Goal: Find specific page/section: Find specific page/section

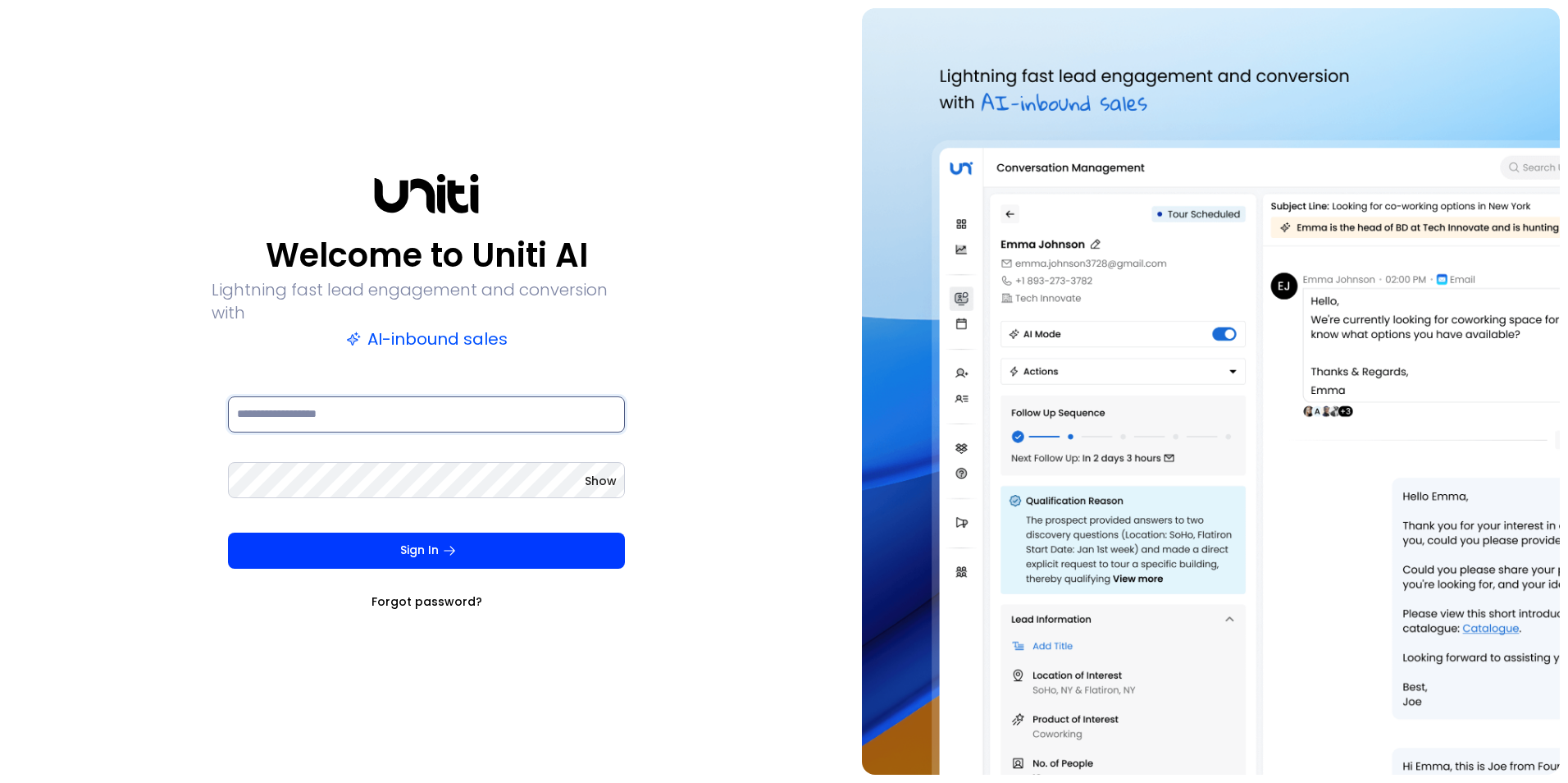
click at [400, 397] on input at bounding box center [426, 414] width 397 height 36
type input "**********"
click at [428, 532] on button "Sign In" at bounding box center [426, 550] width 397 height 36
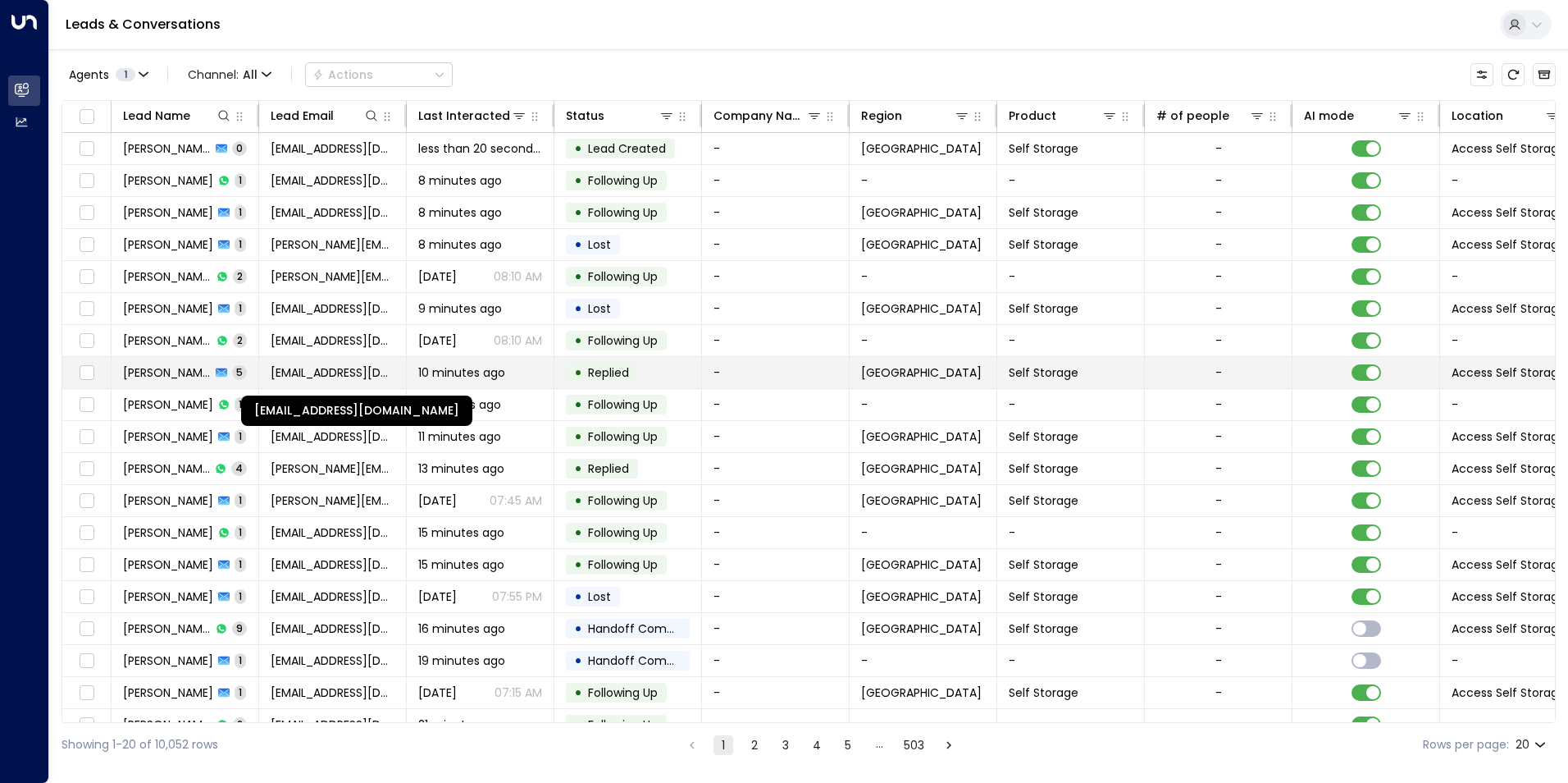
click at [288, 371] on span "[EMAIL_ADDRESS][DOMAIN_NAME]" at bounding box center [333, 372] width 124 height 16
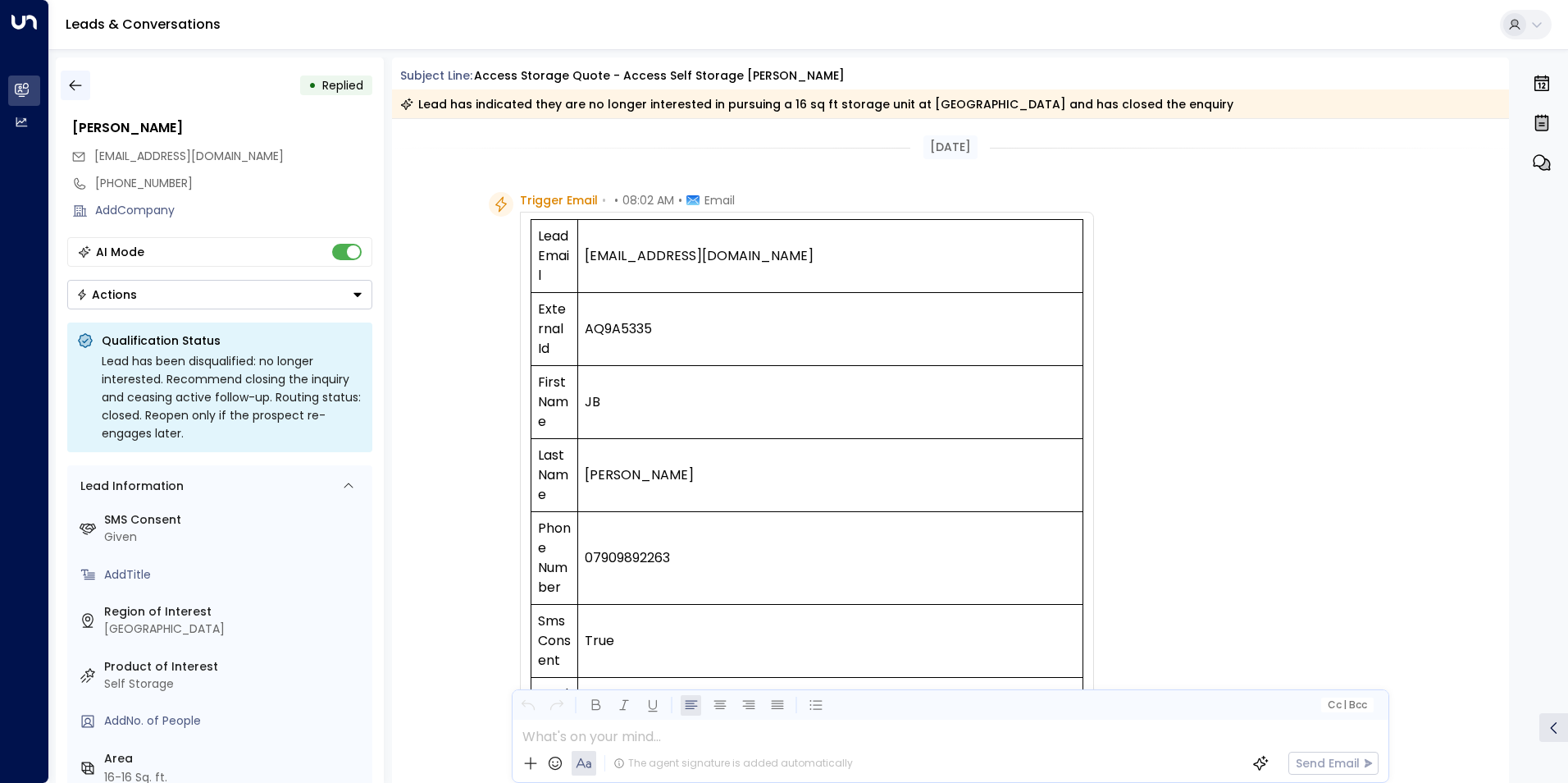
click at [70, 88] on icon "button" at bounding box center [75, 85] width 16 height 16
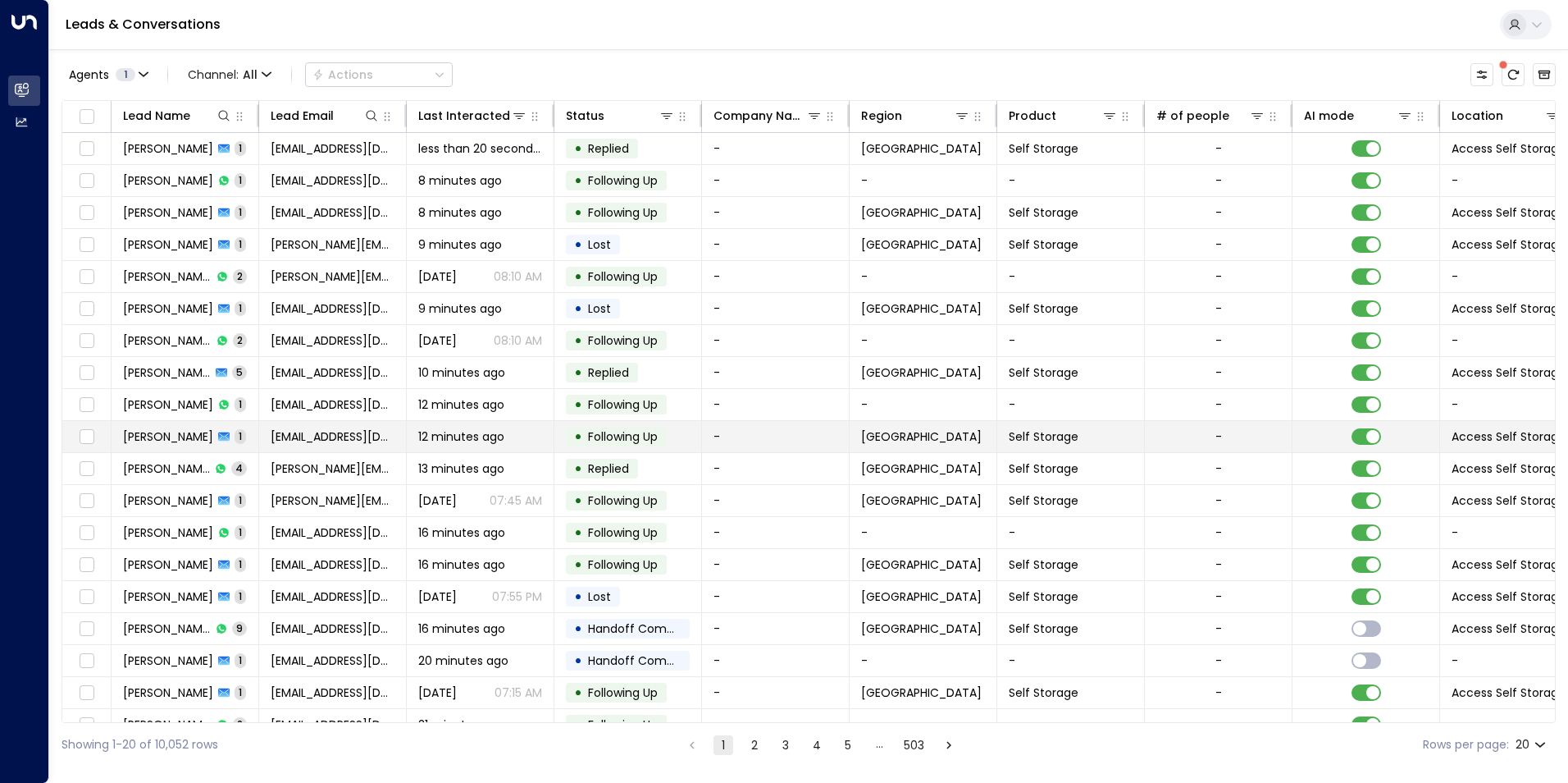
scroll to position [56, 0]
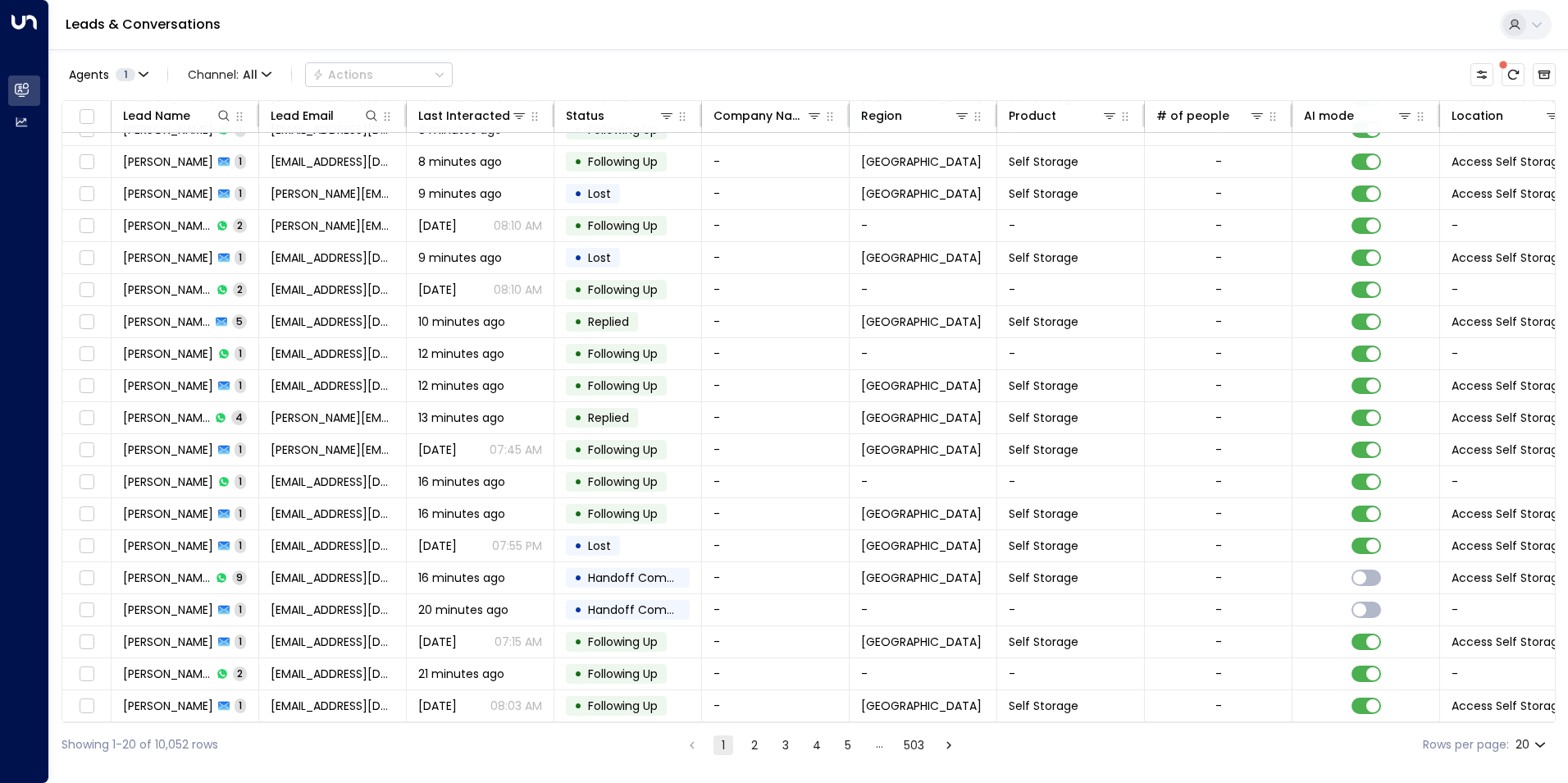
click at [752, 747] on button "2" at bounding box center [755, 745] width 20 height 20
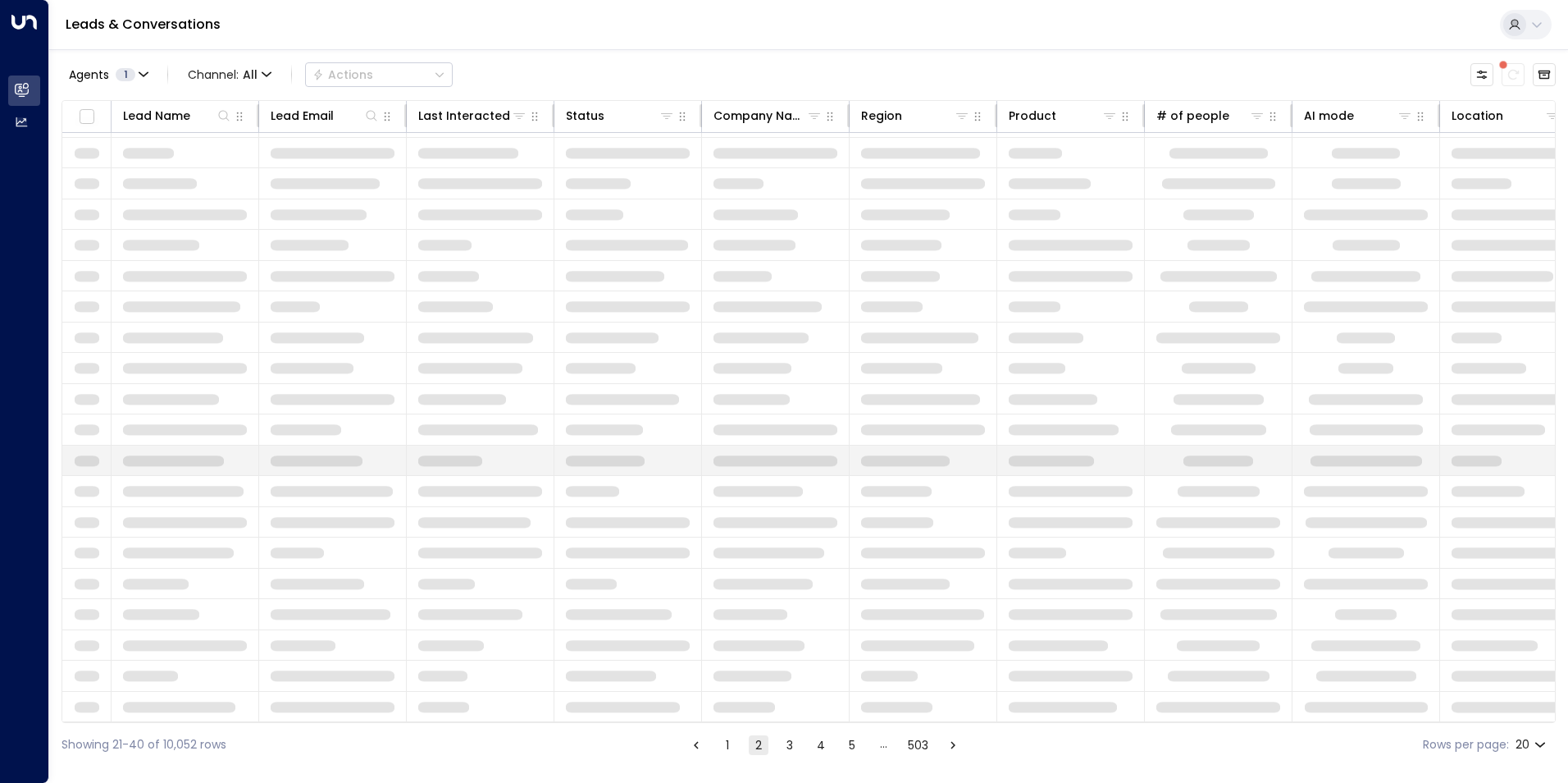
scroll to position [56, 0]
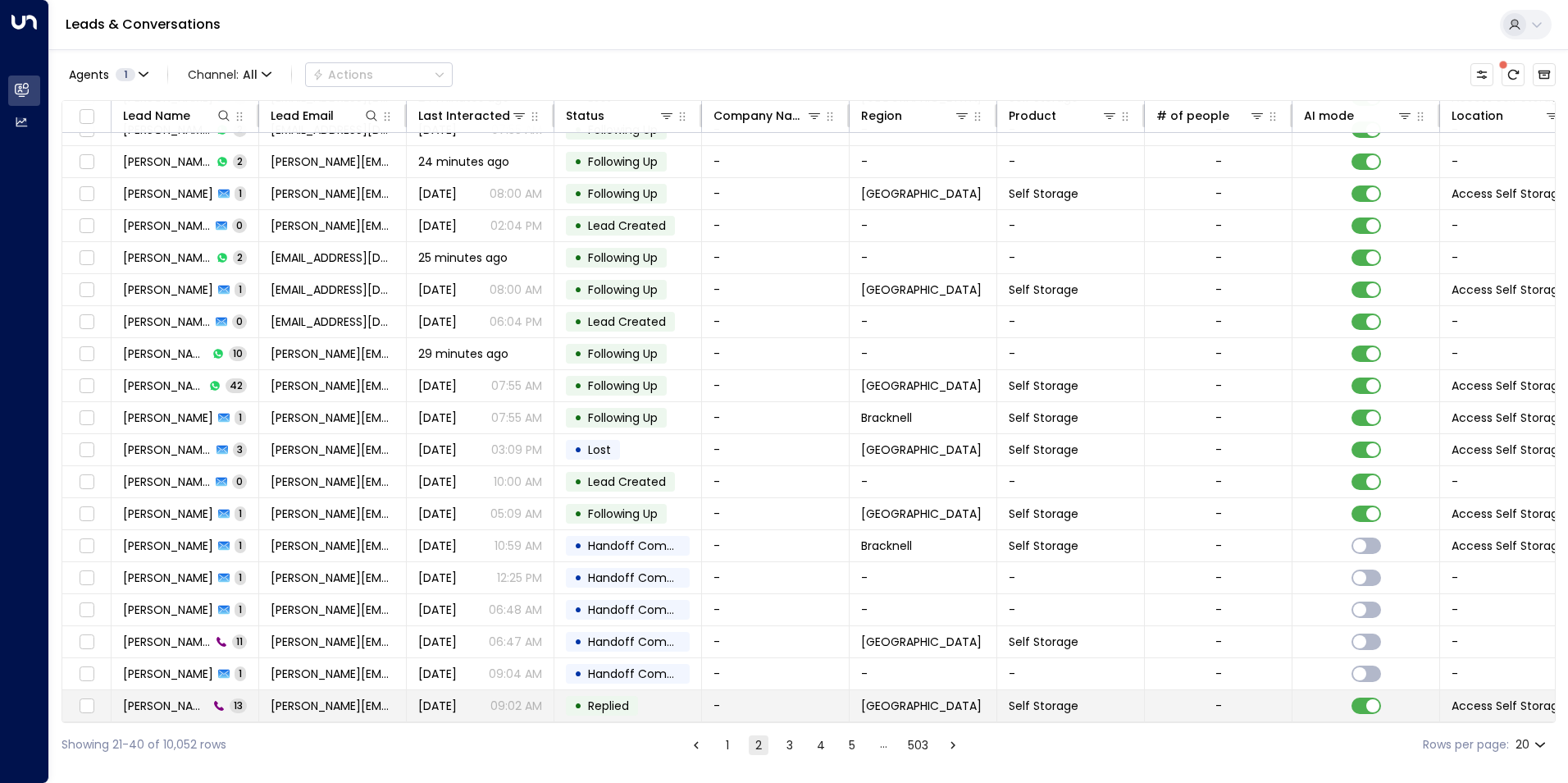
click at [179, 697] on span "[PERSON_NAME]" at bounding box center [165, 705] width 85 height 16
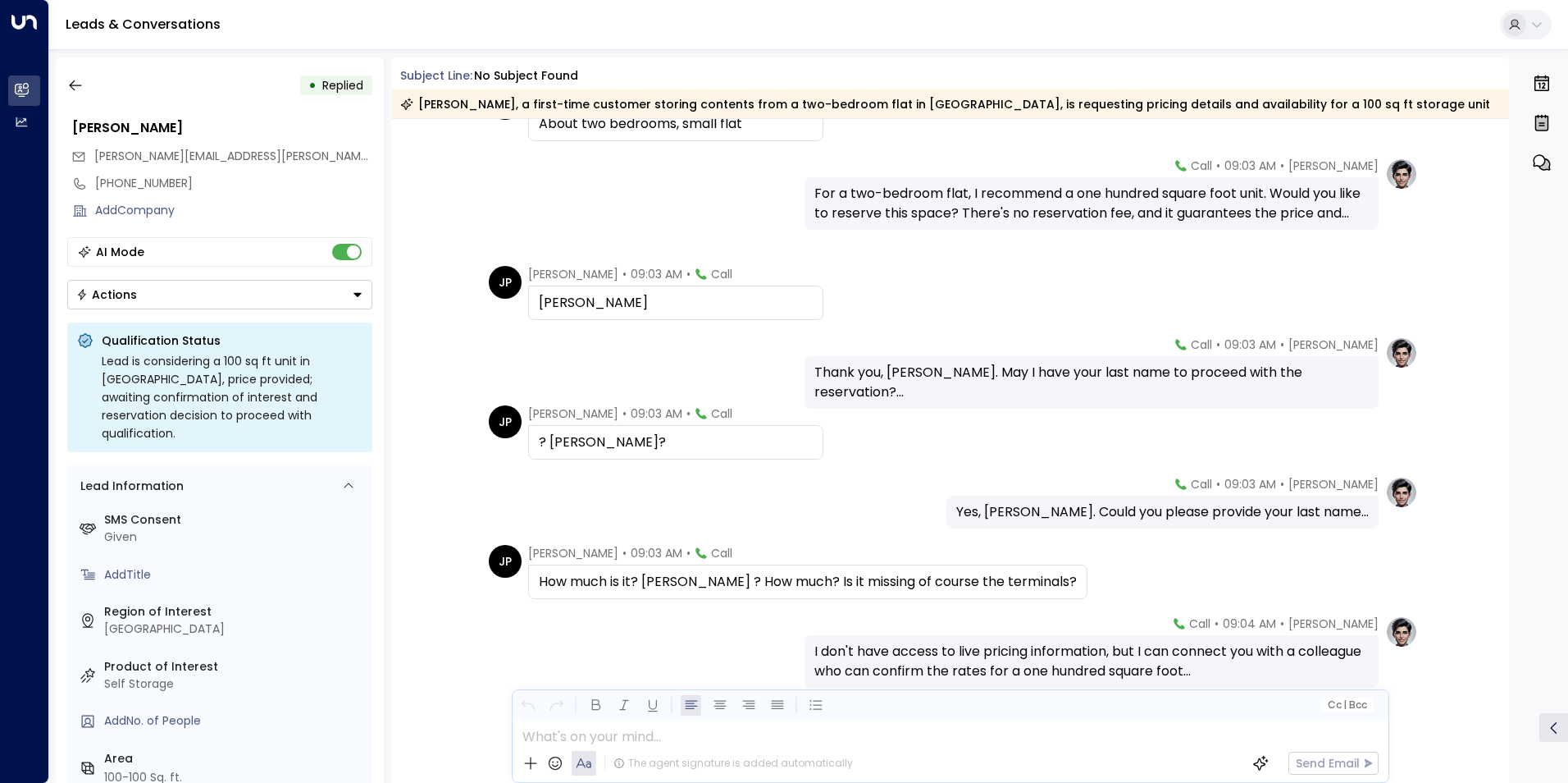
scroll to position [561, 0]
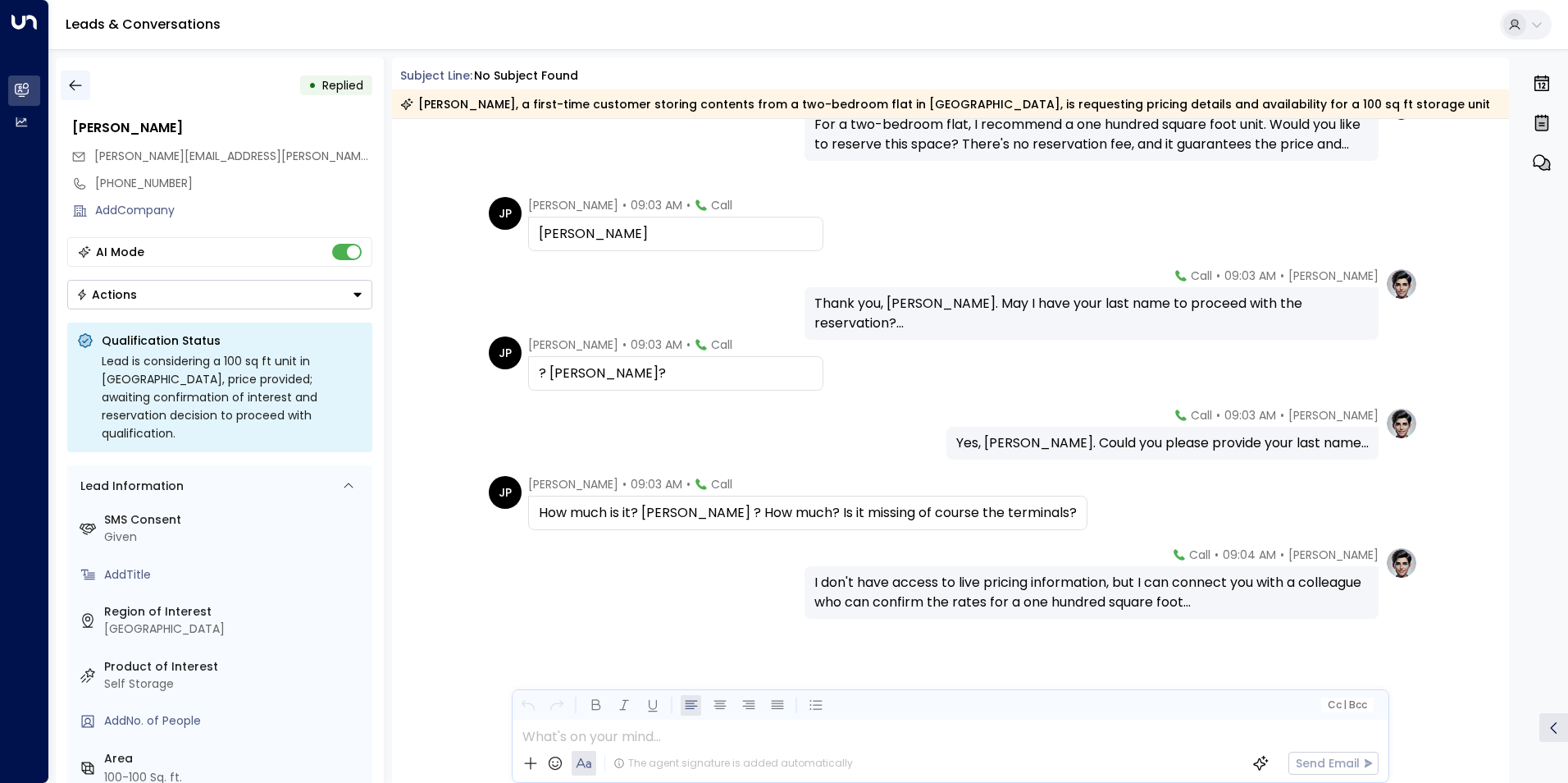
click at [80, 82] on icon "button" at bounding box center [75, 85] width 16 height 16
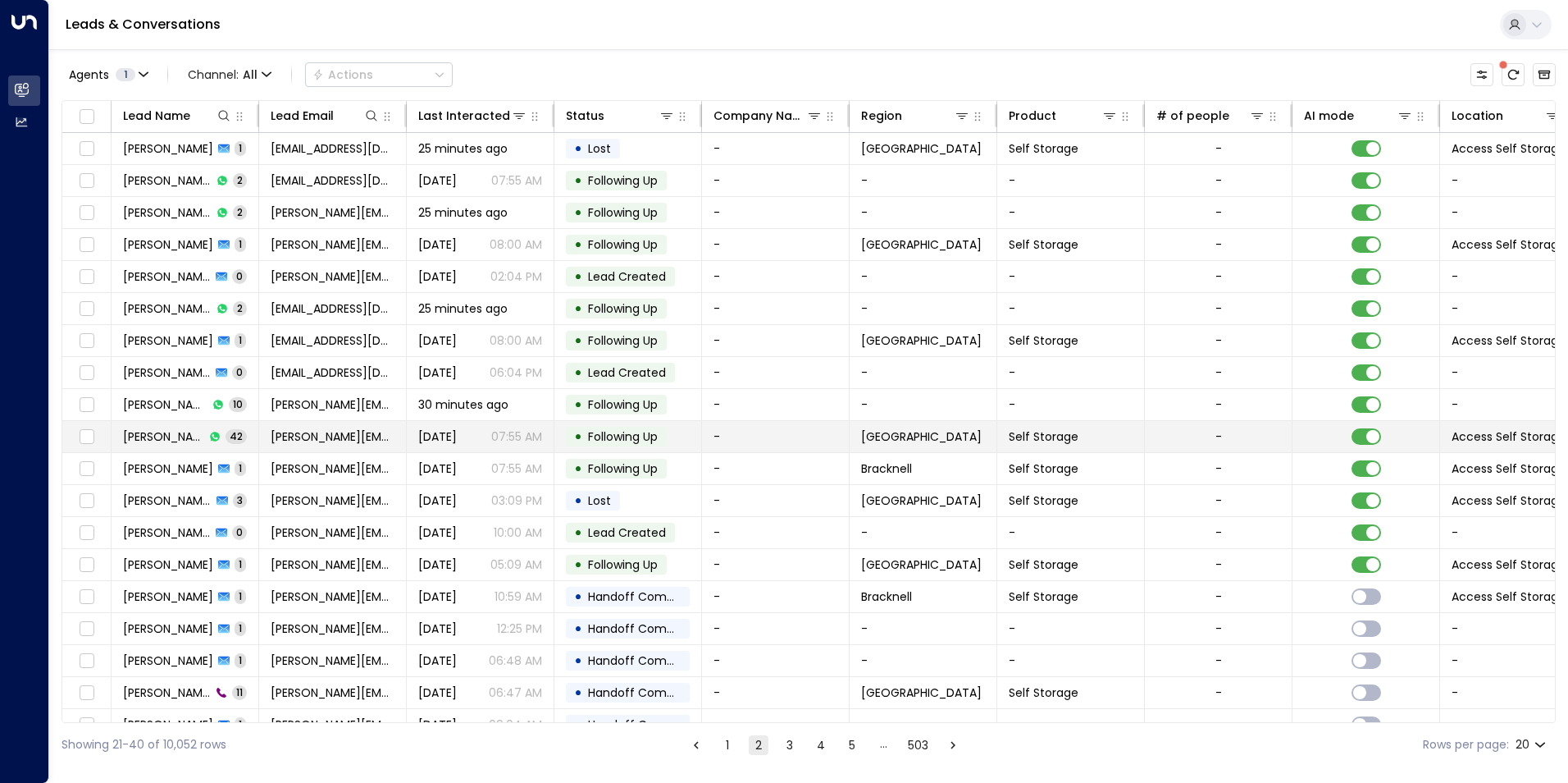
click at [152, 436] on span "[PERSON_NAME]" at bounding box center [163, 436] width 81 height 16
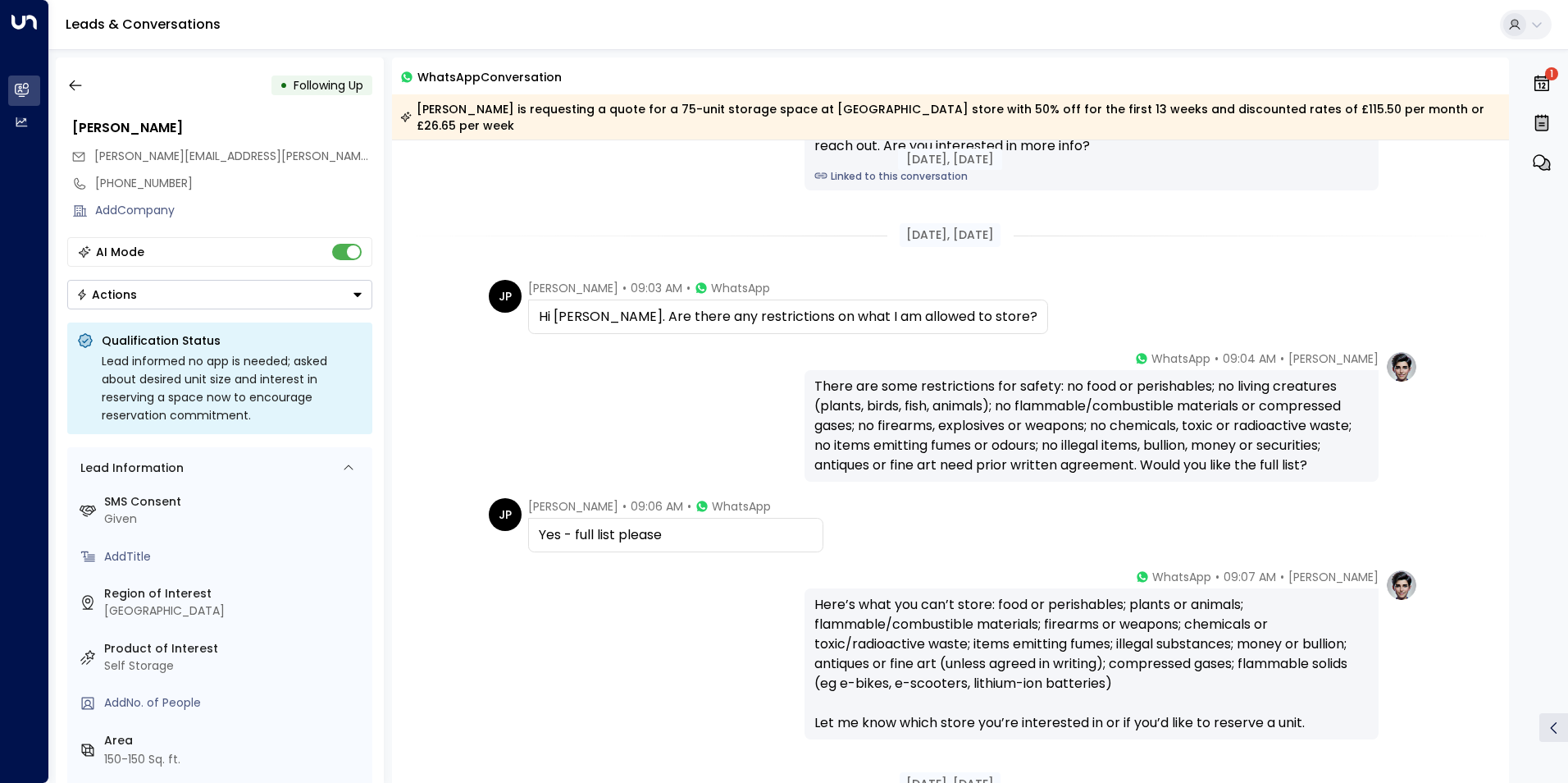
scroll to position [1149, 0]
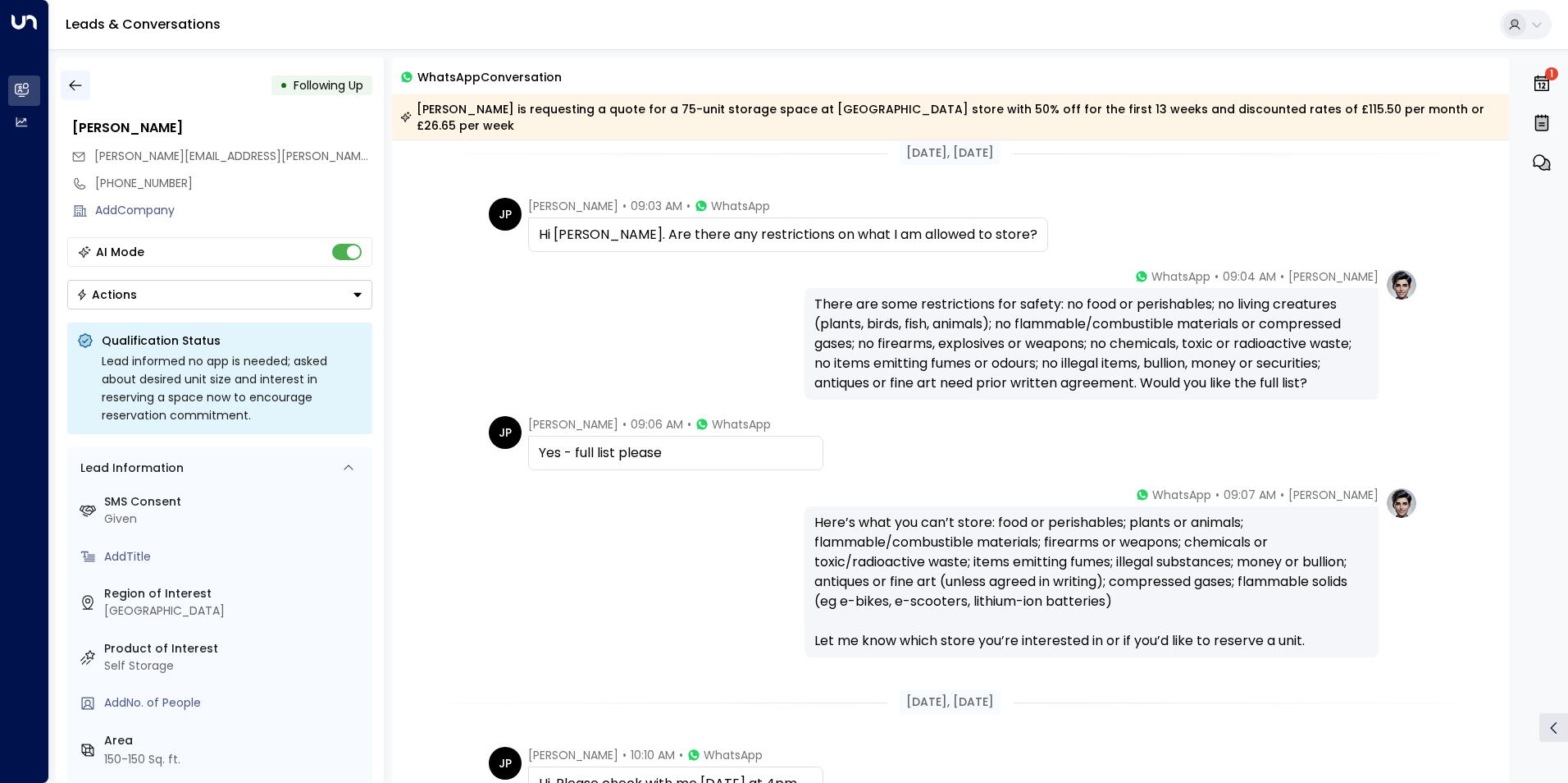
click at [63, 78] on button "button" at bounding box center [76, 86] width 30 height 30
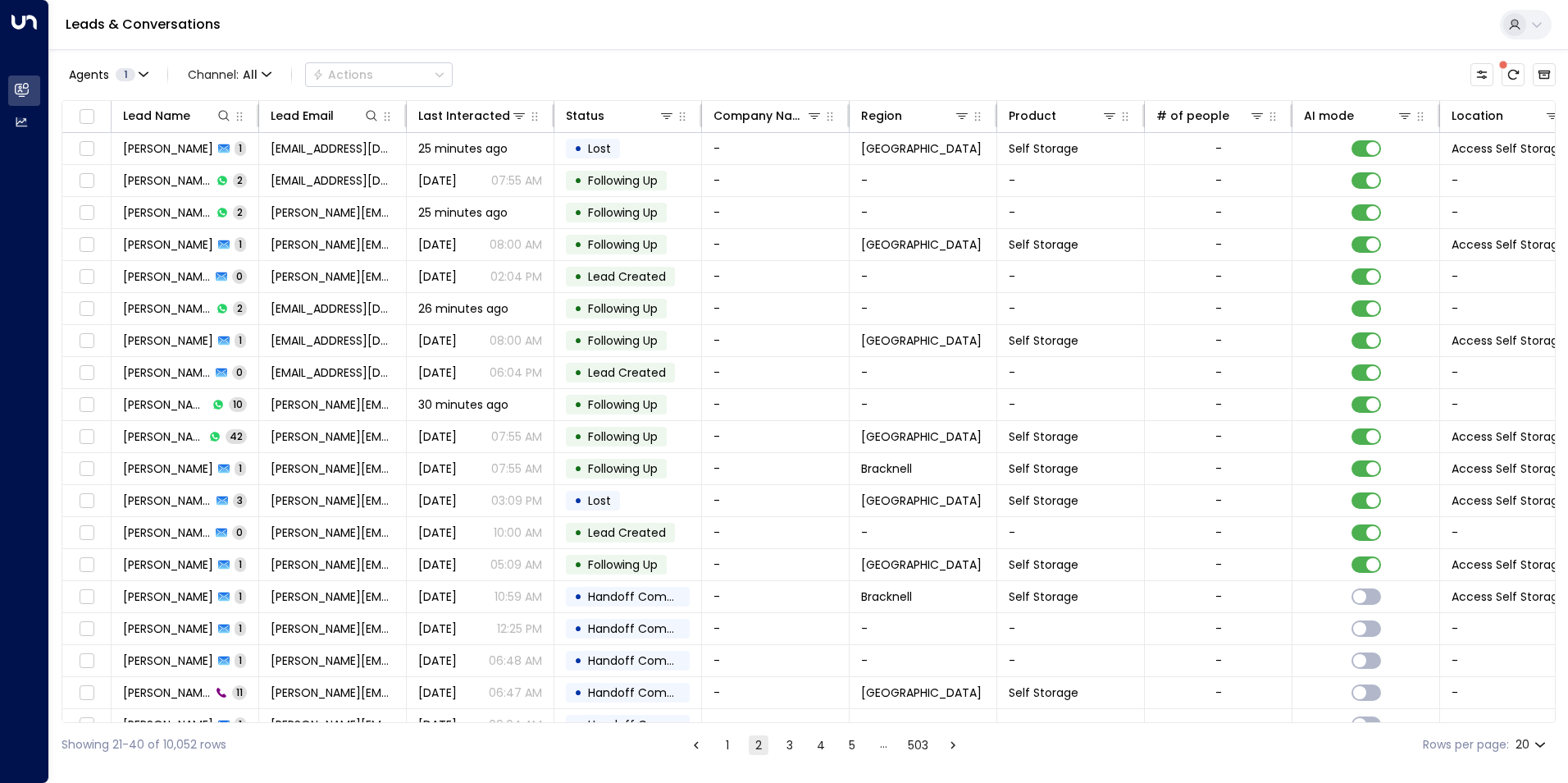
click at [726, 744] on button "1" at bounding box center [728, 745] width 20 height 20
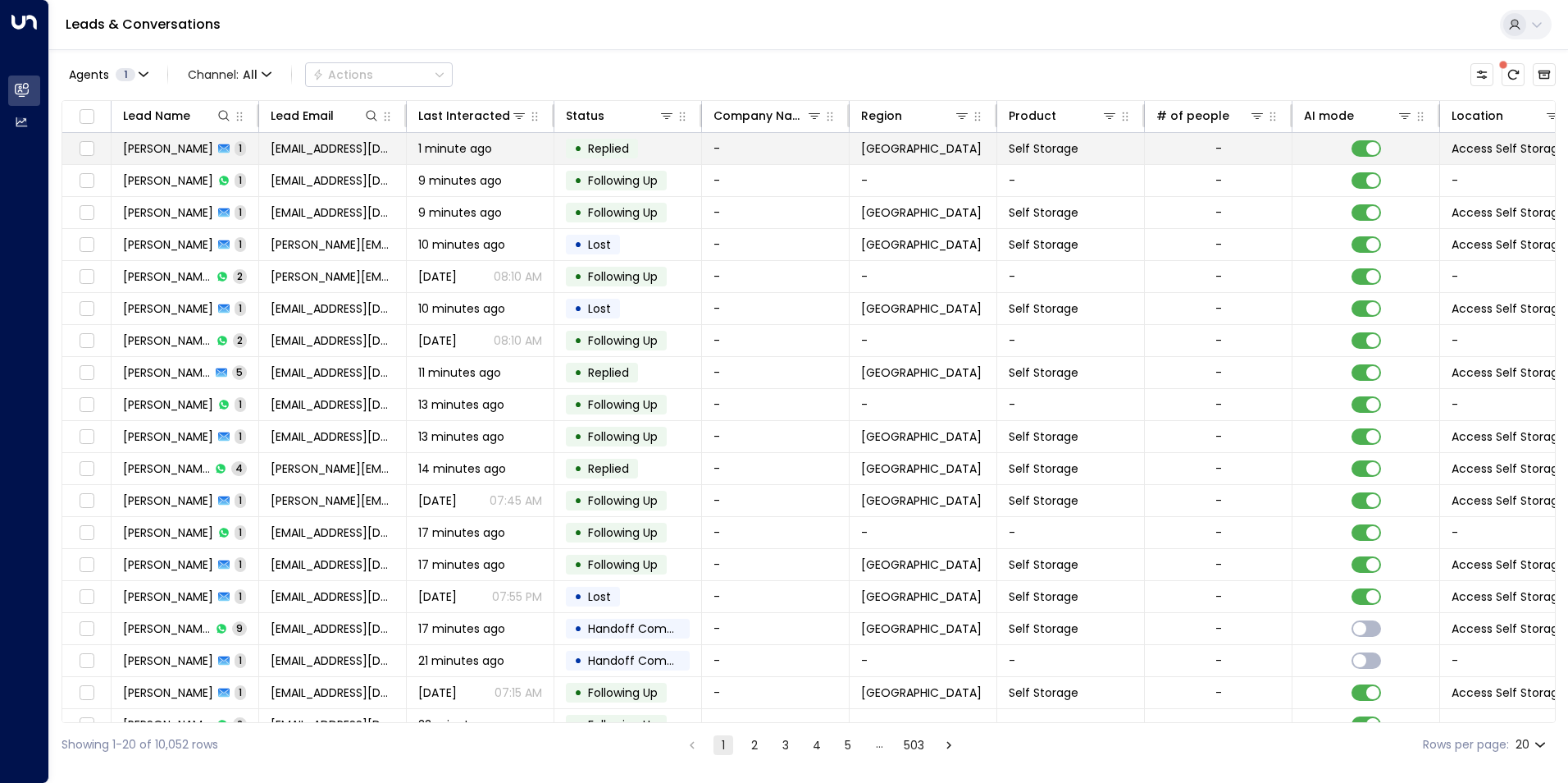
click at [166, 146] on span "[PERSON_NAME]" at bounding box center [168, 148] width 90 height 16
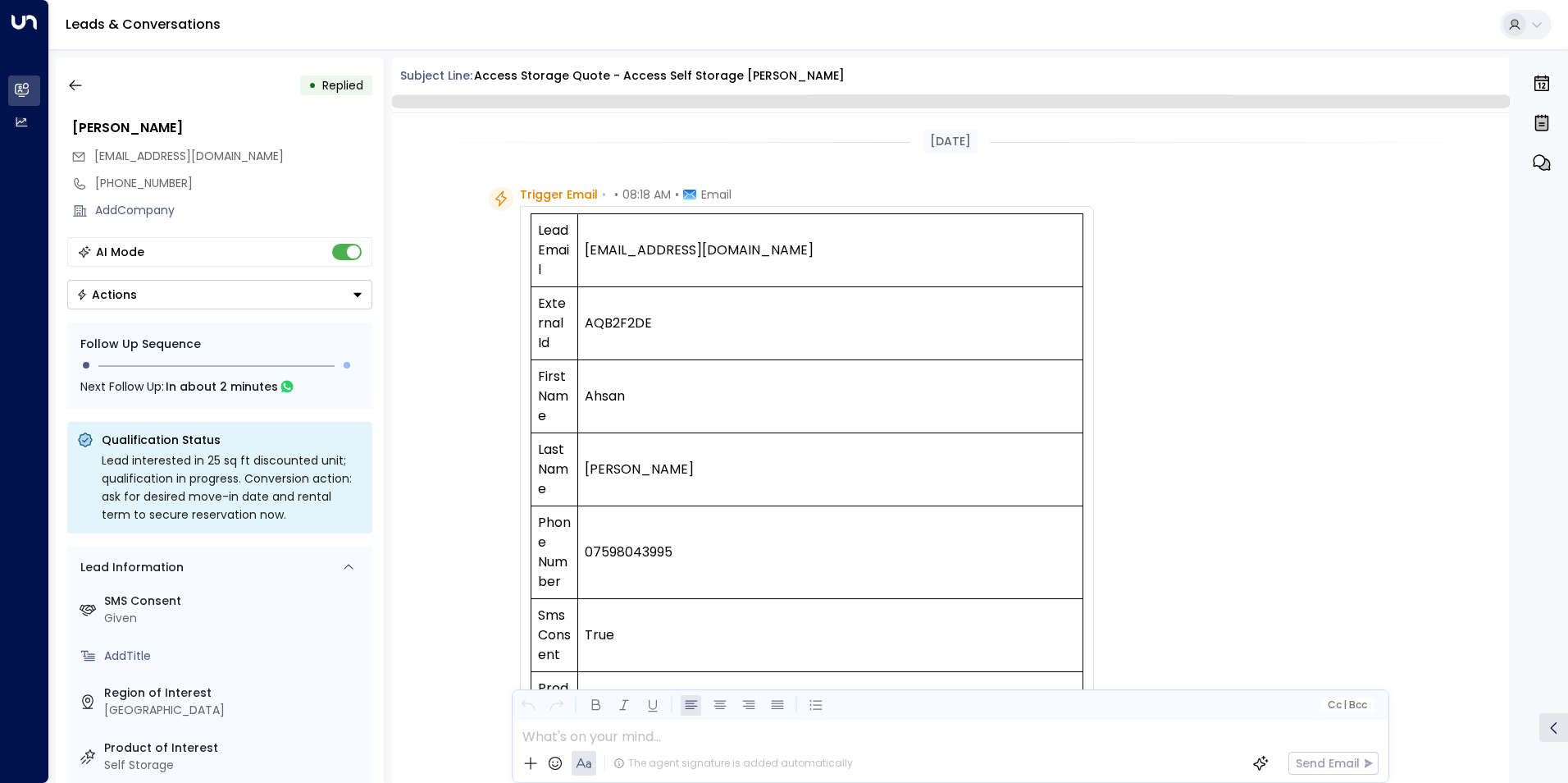
scroll to position [816, 0]
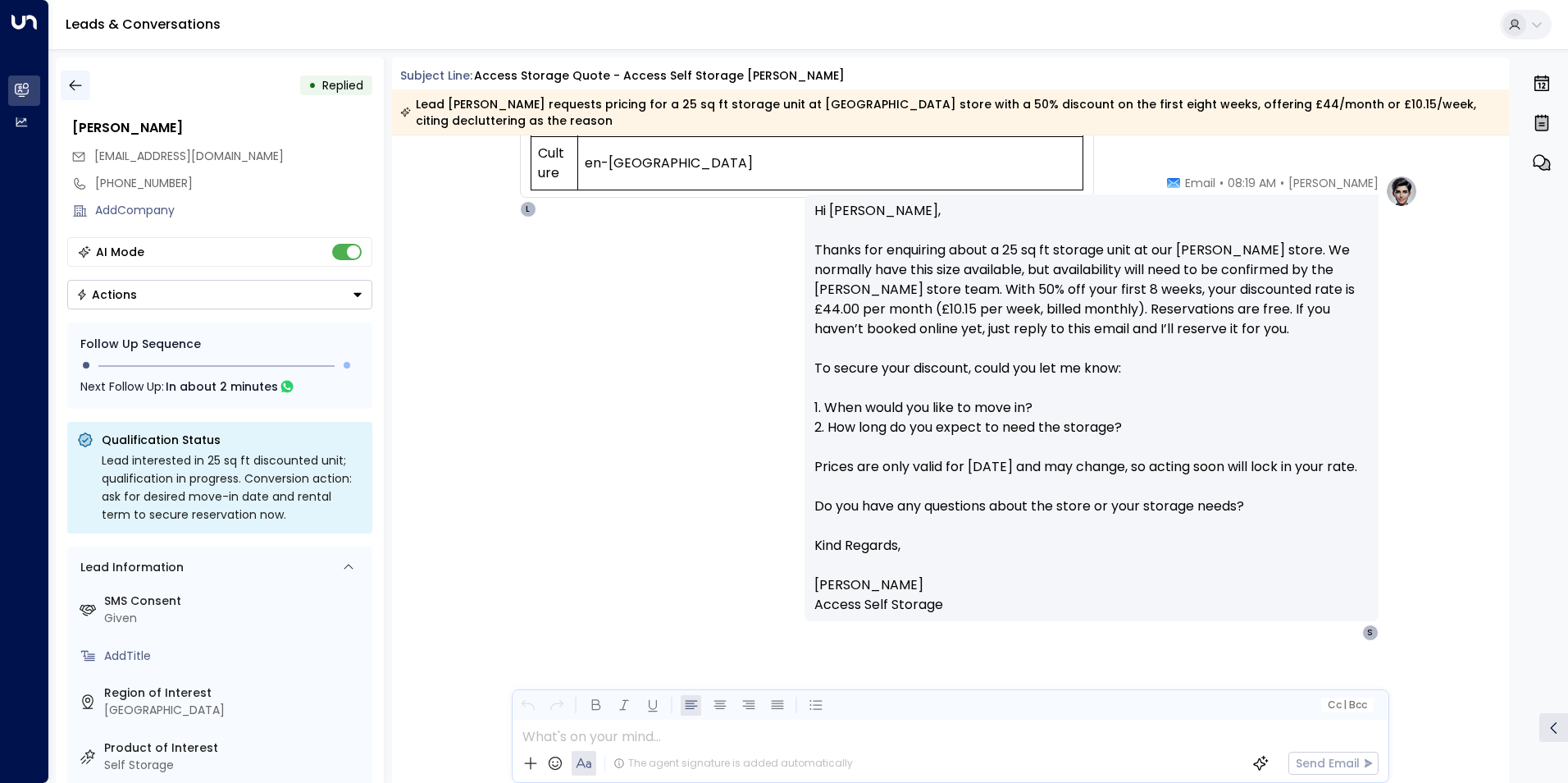
click at [73, 84] on icon "button" at bounding box center [75, 85] width 16 height 16
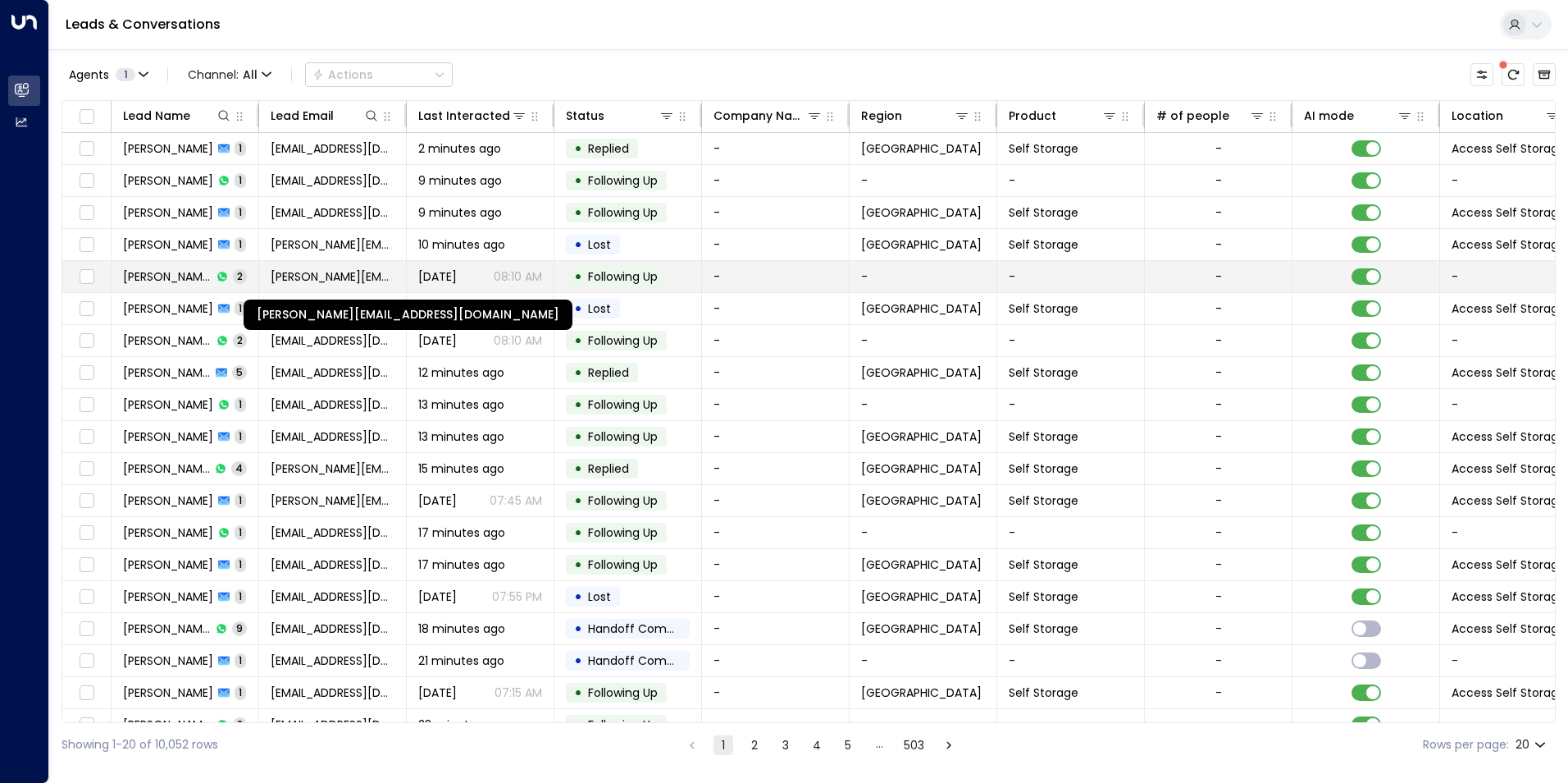
click at [322, 277] on span "[PERSON_NAME][EMAIL_ADDRESS][DOMAIN_NAME]" at bounding box center [333, 276] width 124 height 16
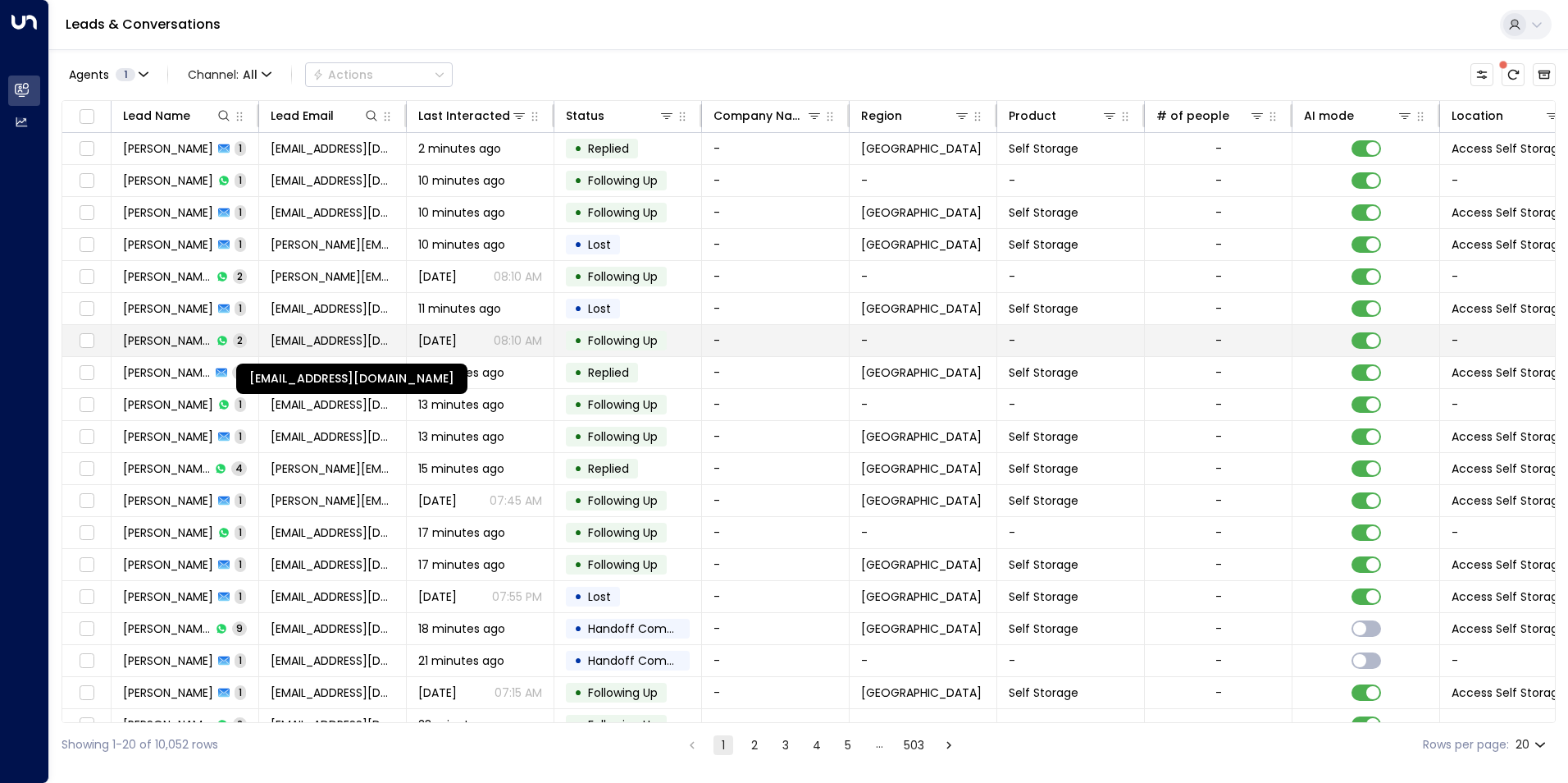
click at [313, 332] on span "[EMAIL_ADDRESS][DOMAIN_NAME]" at bounding box center [333, 340] width 124 height 16
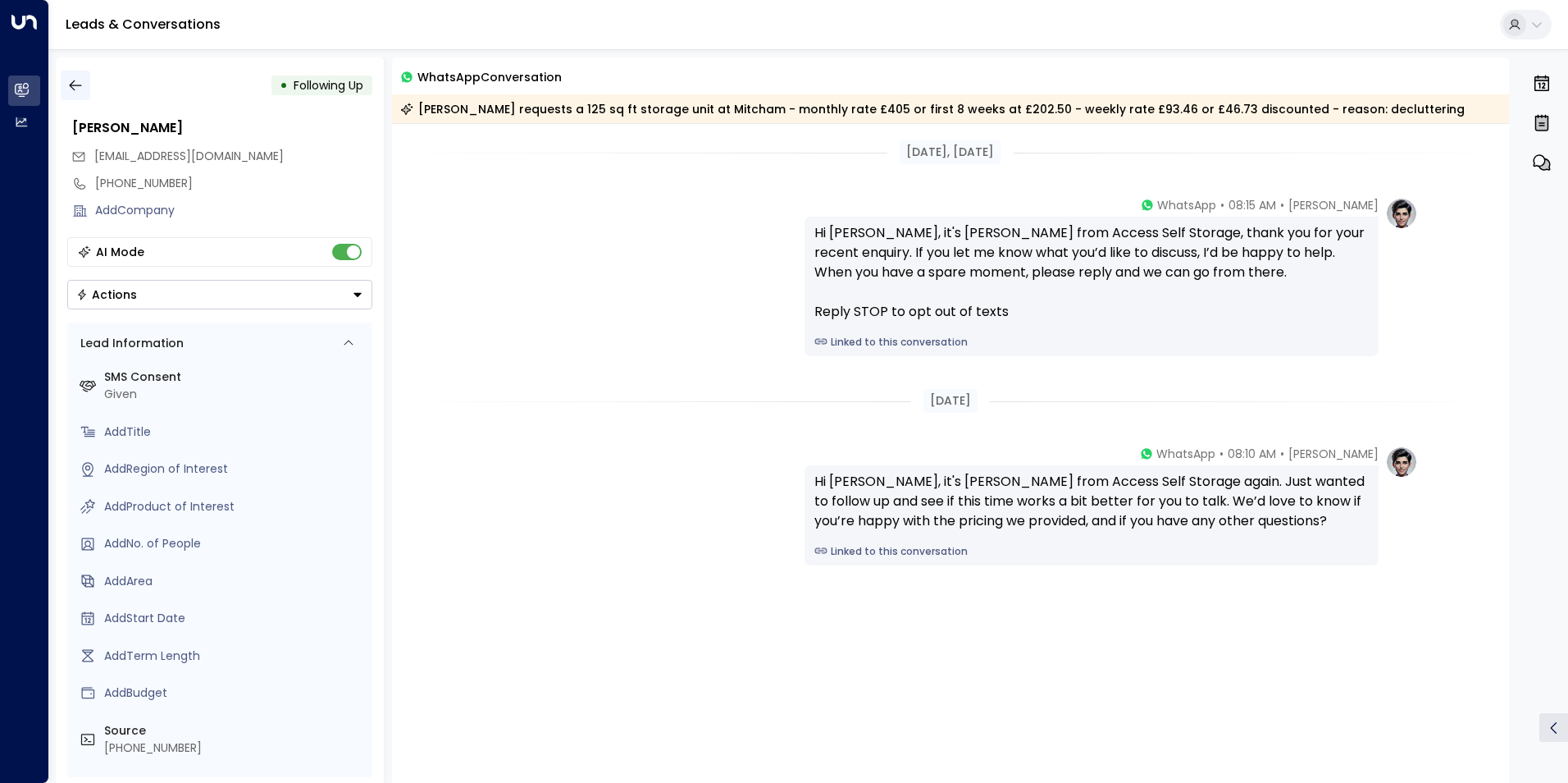
click at [77, 88] on icon "button" at bounding box center [75, 85] width 16 height 16
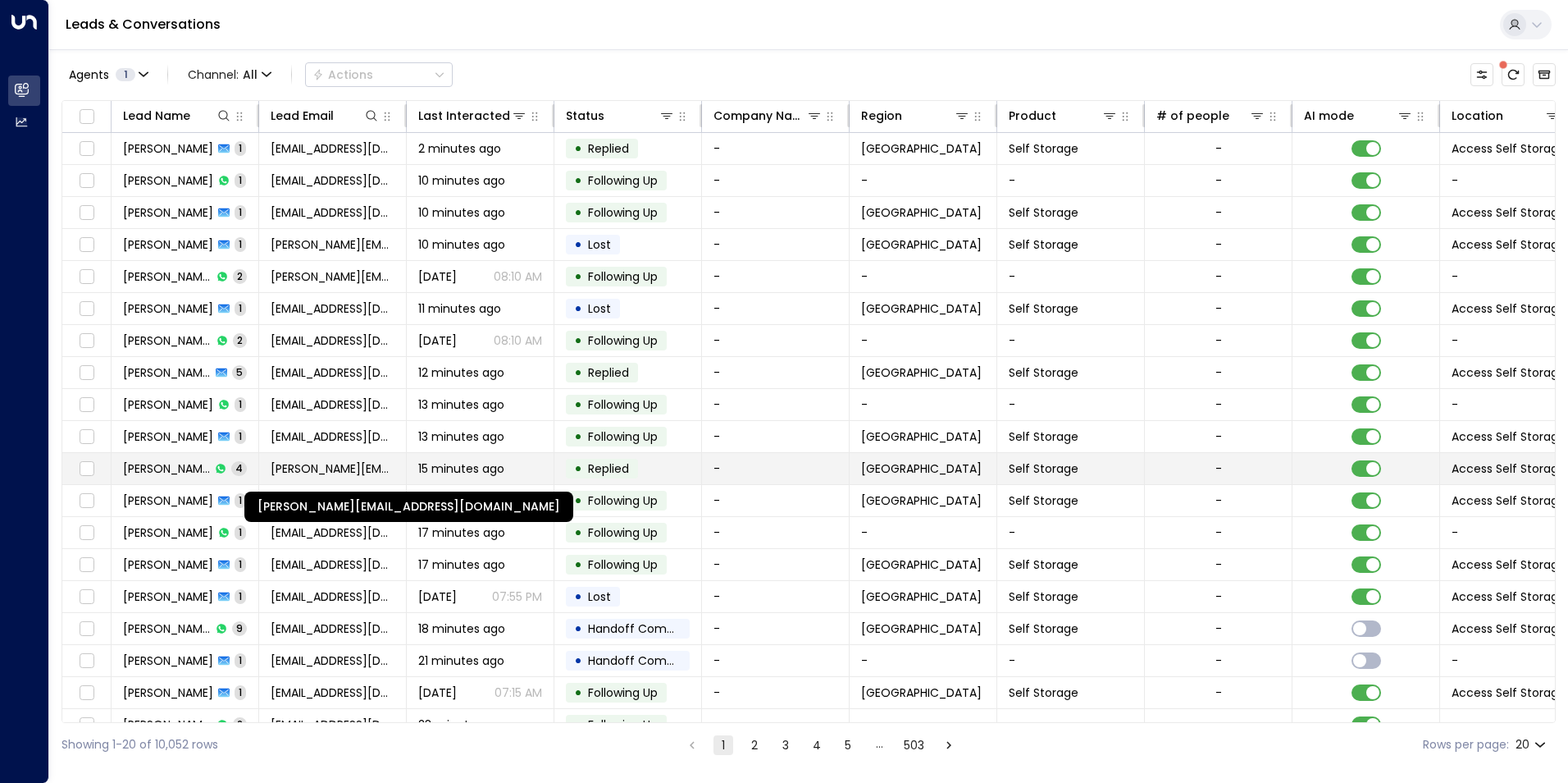
click at [311, 460] on span "[PERSON_NAME][EMAIL_ADDRESS][DOMAIN_NAME]" at bounding box center [333, 468] width 124 height 16
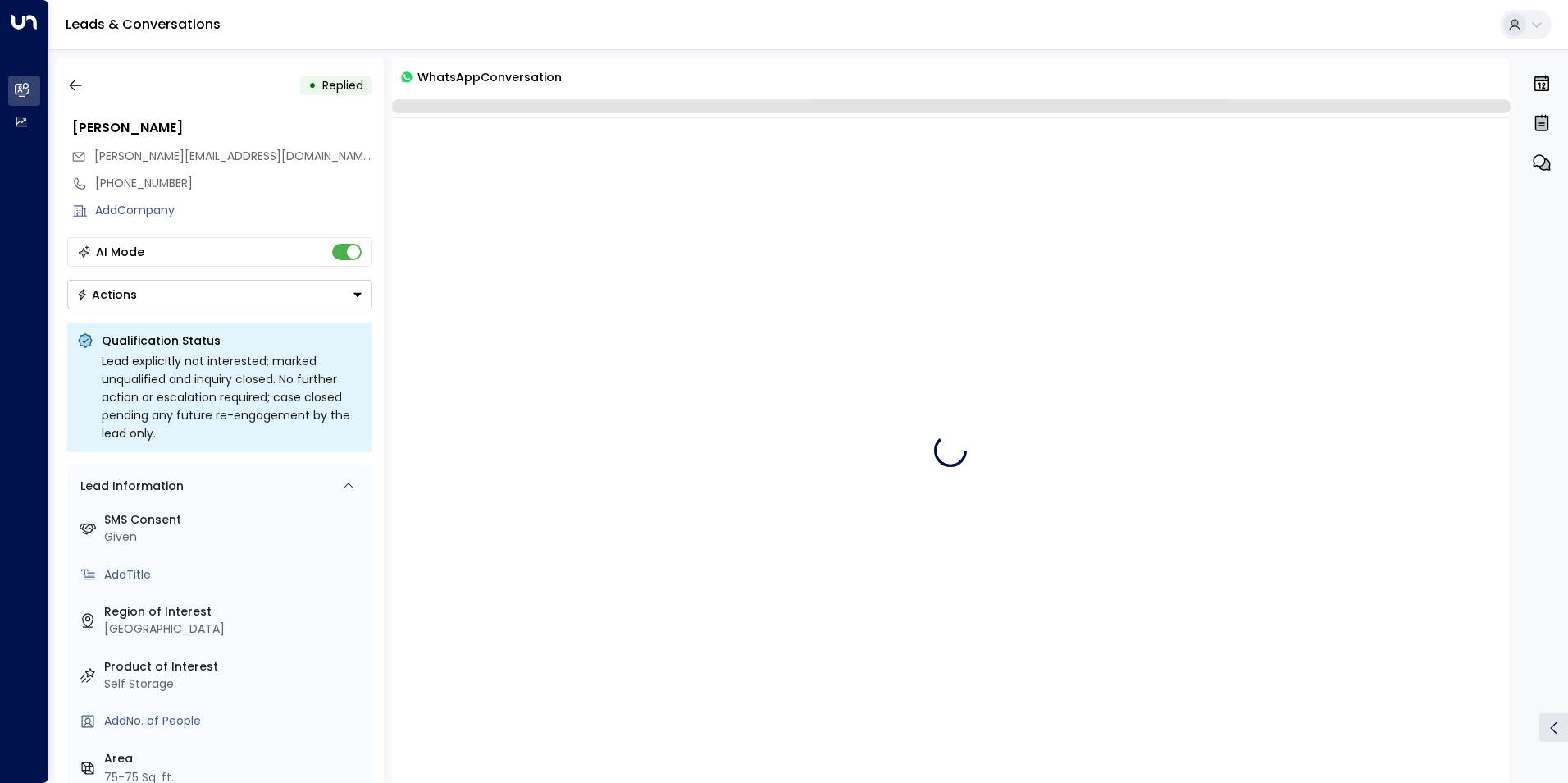
scroll to position [100, 0]
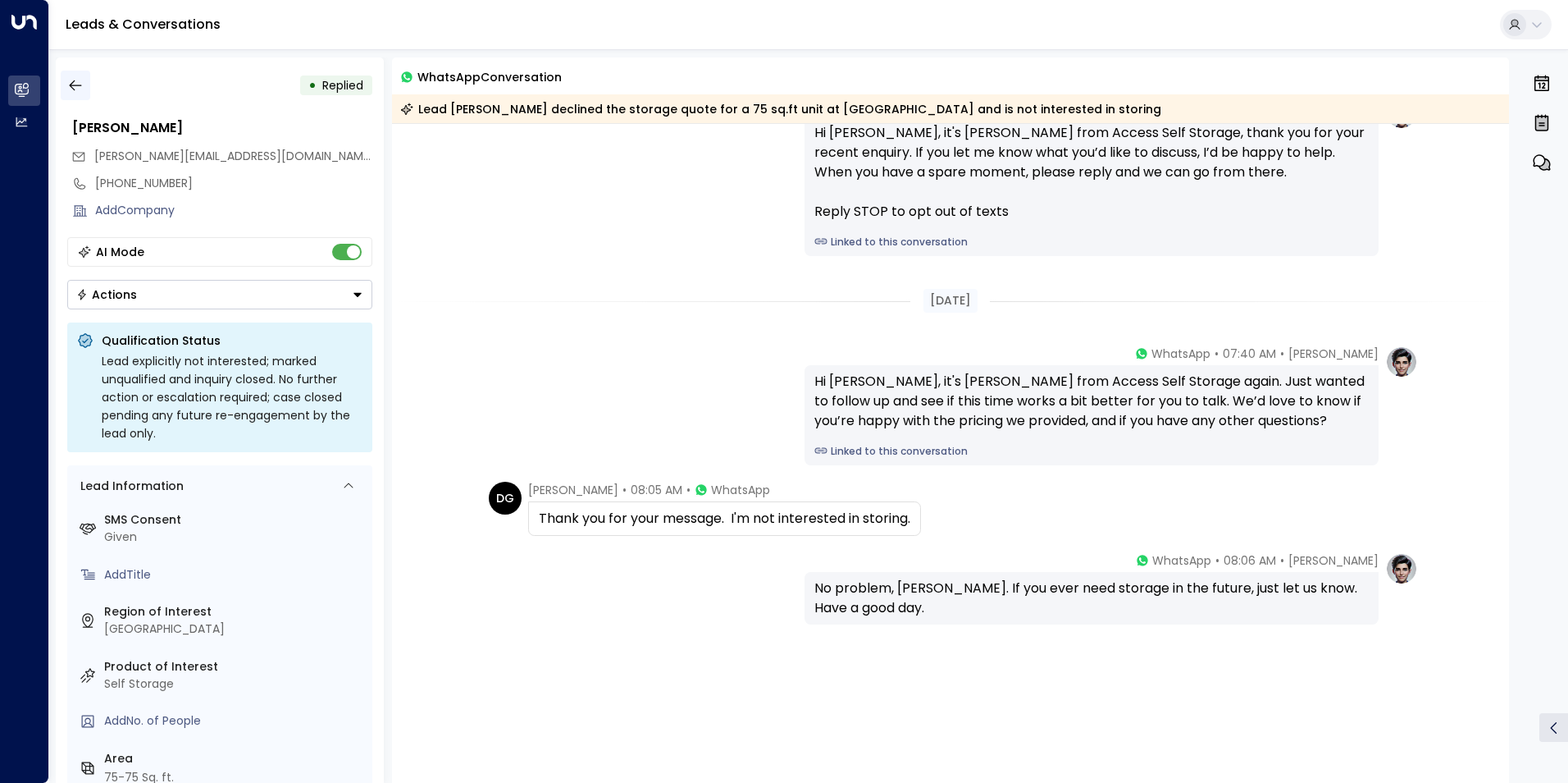
click at [81, 81] on icon "button" at bounding box center [75, 85] width 16 height 16
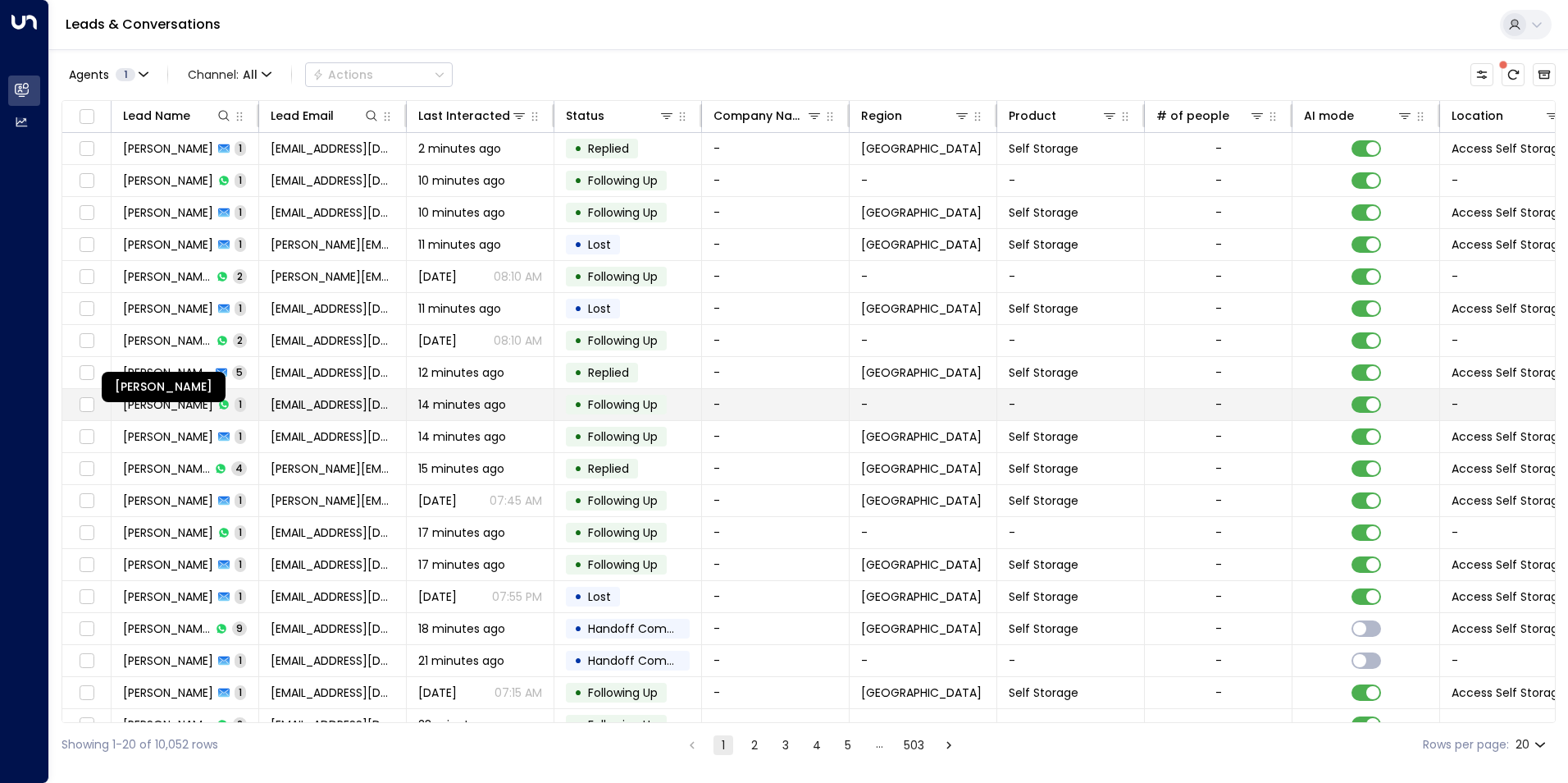
scroll to position [56, 0]
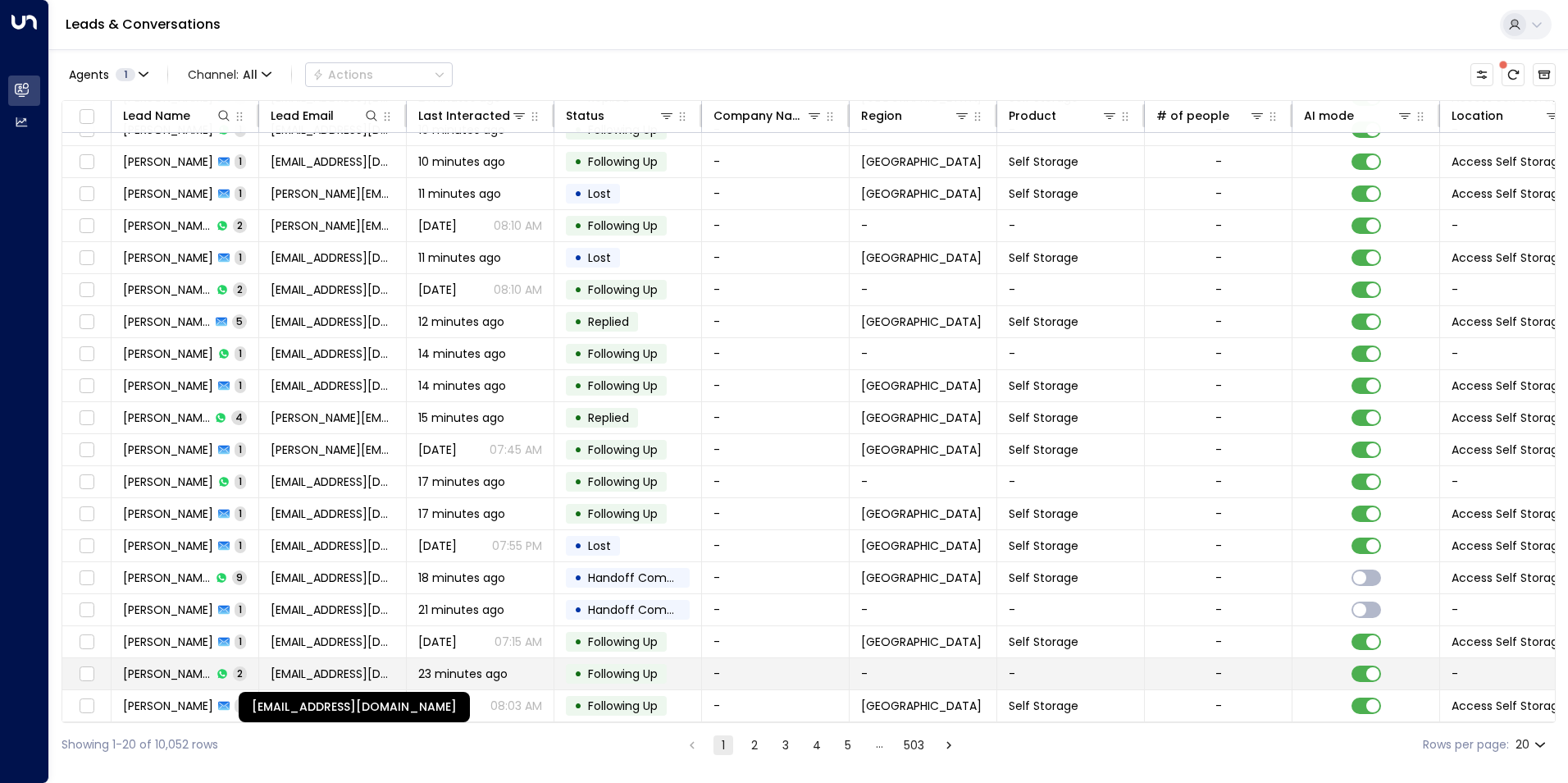
click at [278, 665] on span "[EMAIL_ADDRESS][DOMAIN_NAME]" at bounding box center [333, 673] width 124 height 16
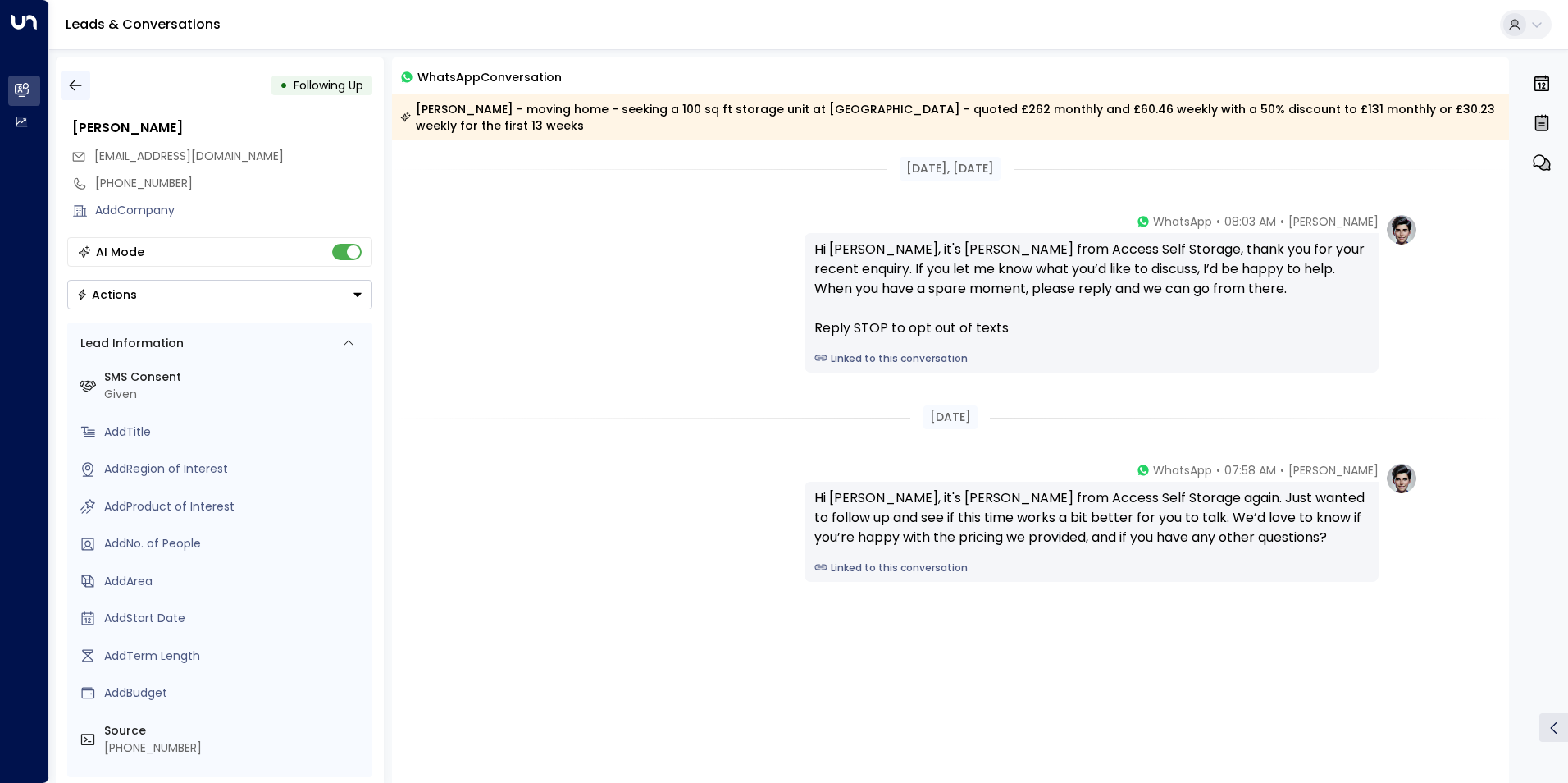
click at [75, 85] on icon "button" at bounding box center [75, 85] width 12 height 11
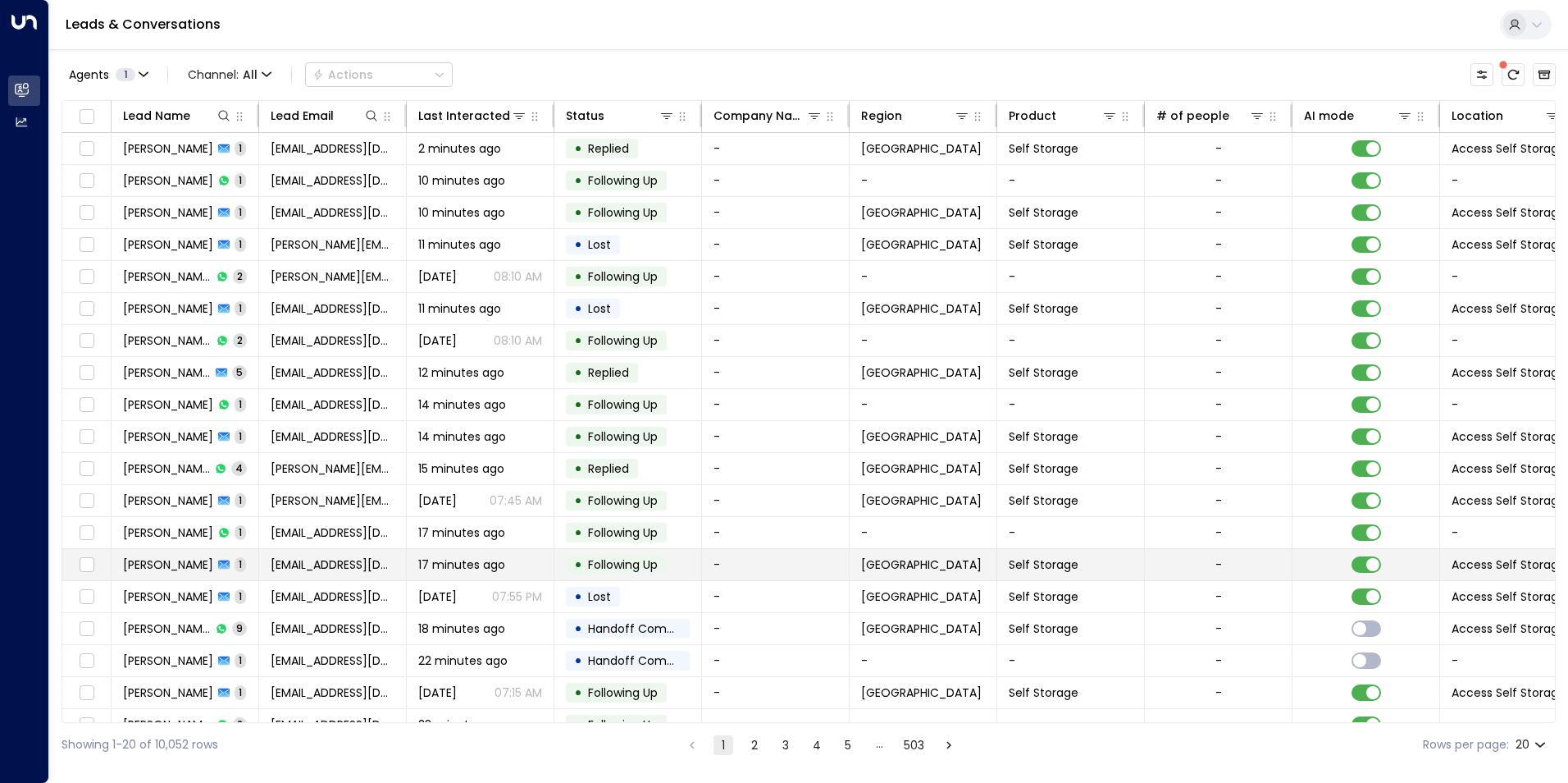
scroll to position [56, 0]
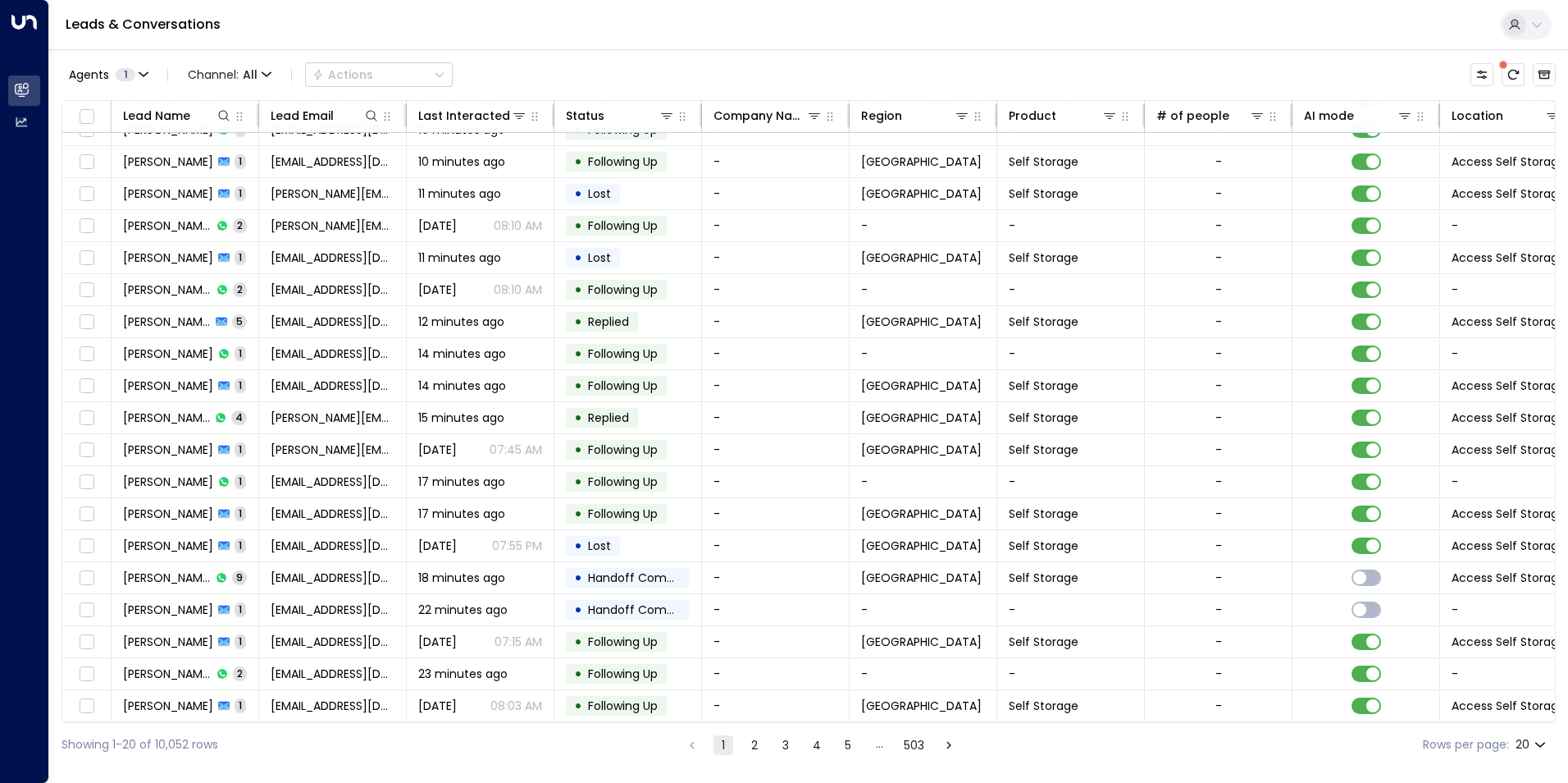
click at [755, 742] on button "2" at bounding box center [755, 745] width 20 height 20
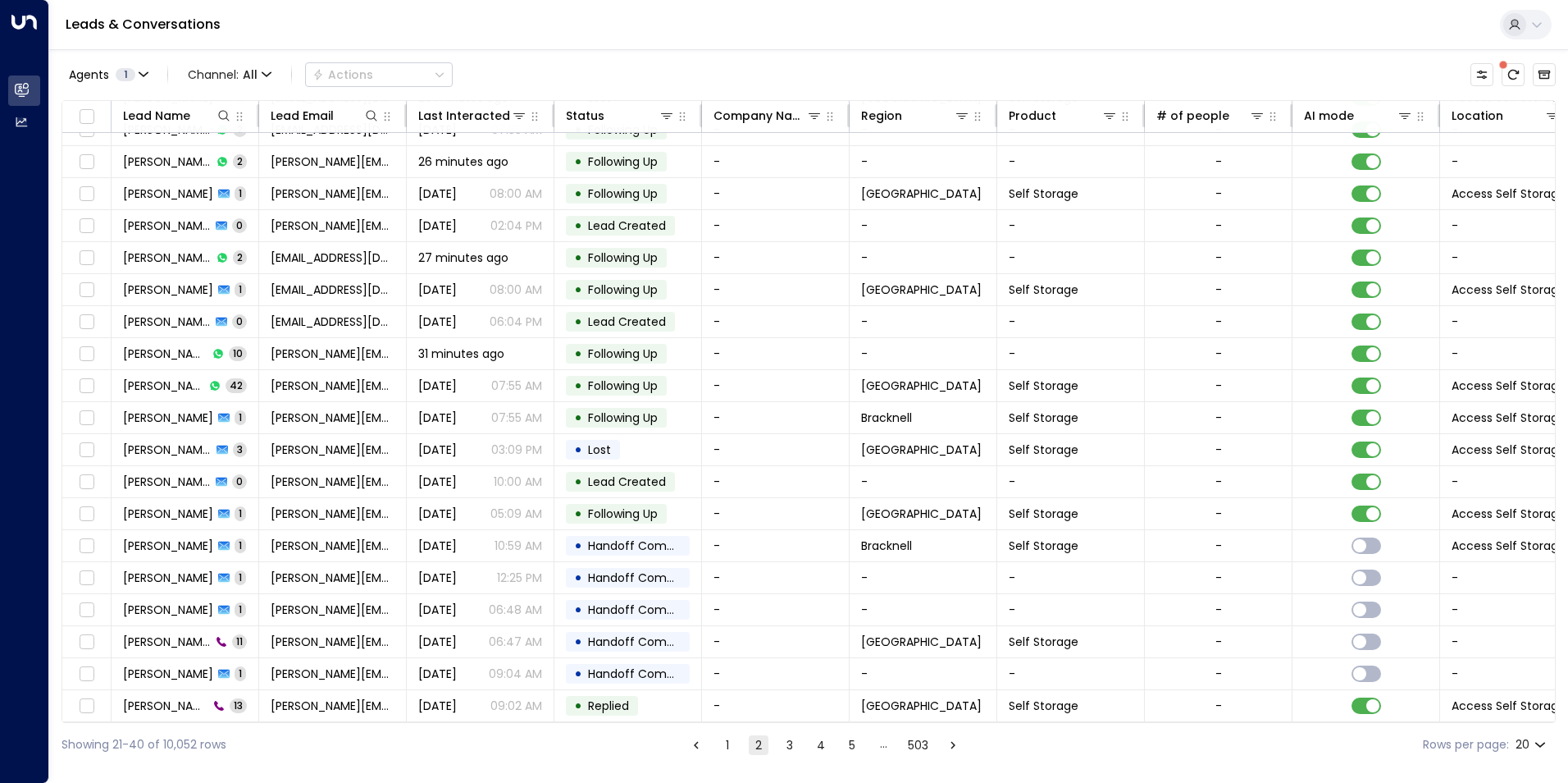
click at [786, 743] on button "3" at bounding box center [789, 745] width 20 height 20
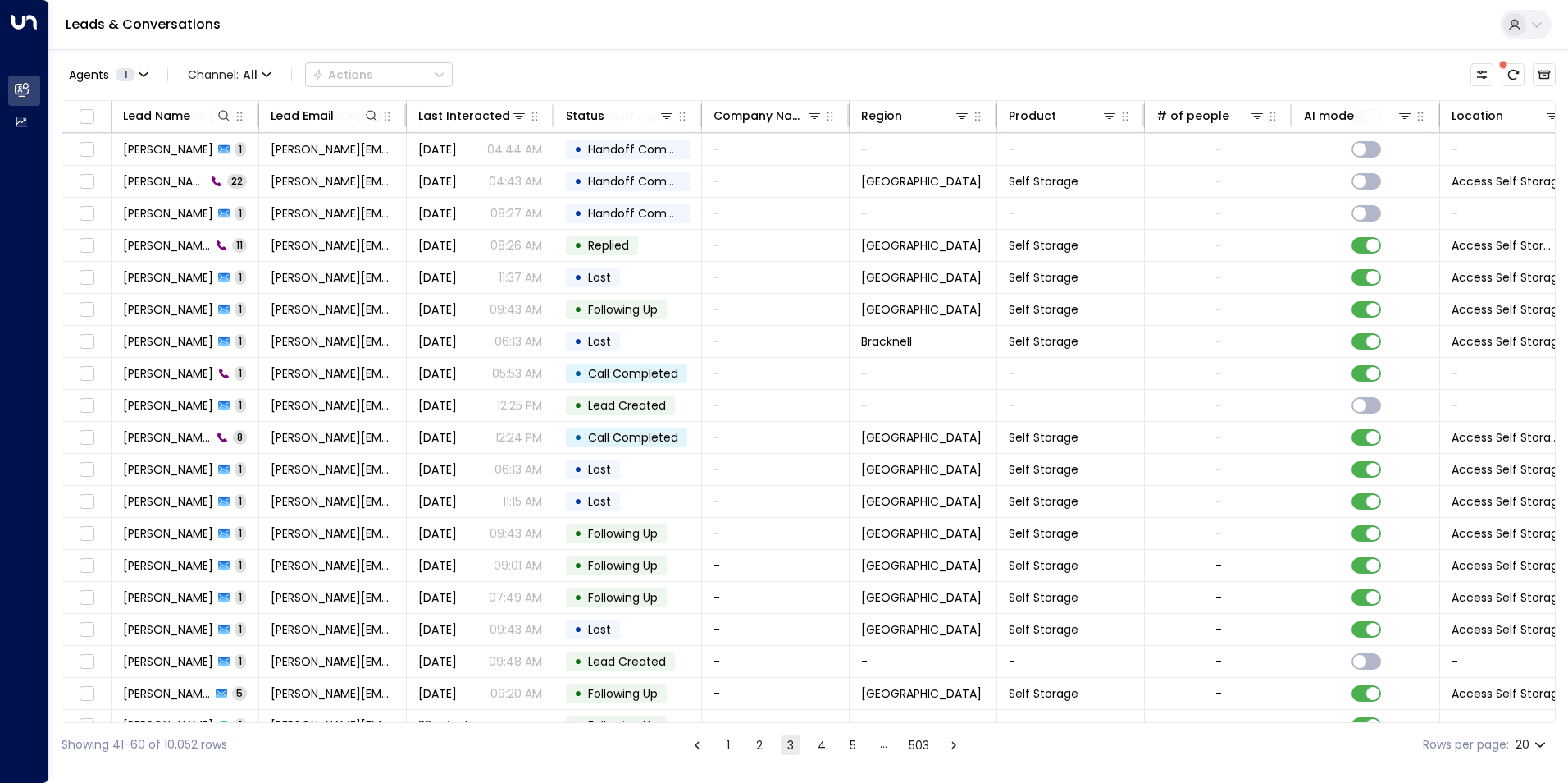
scroll to position [56, 0]
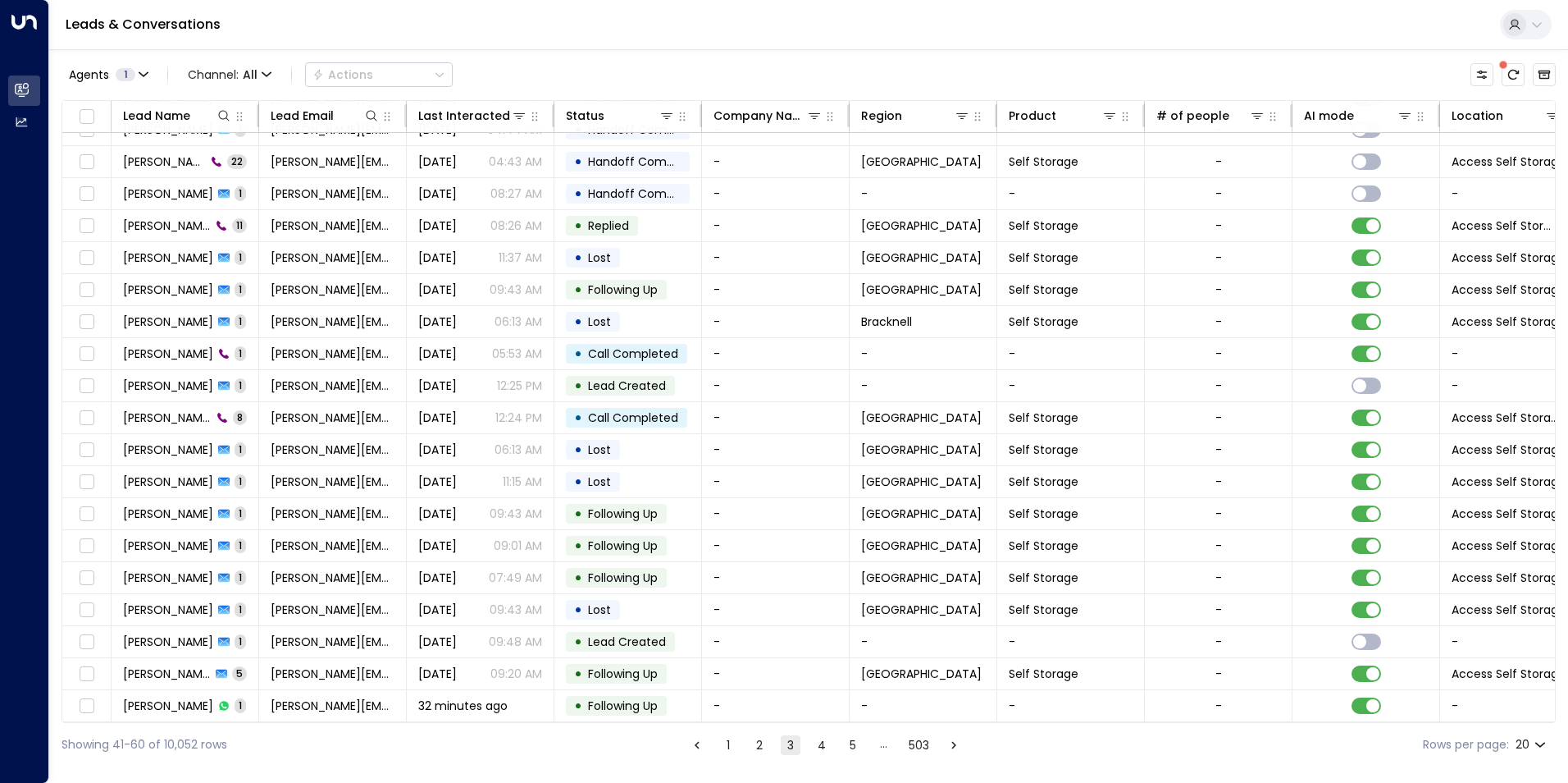
click at [816, 743] on button "4" at bounding box center [821, 745] width 20 height 20
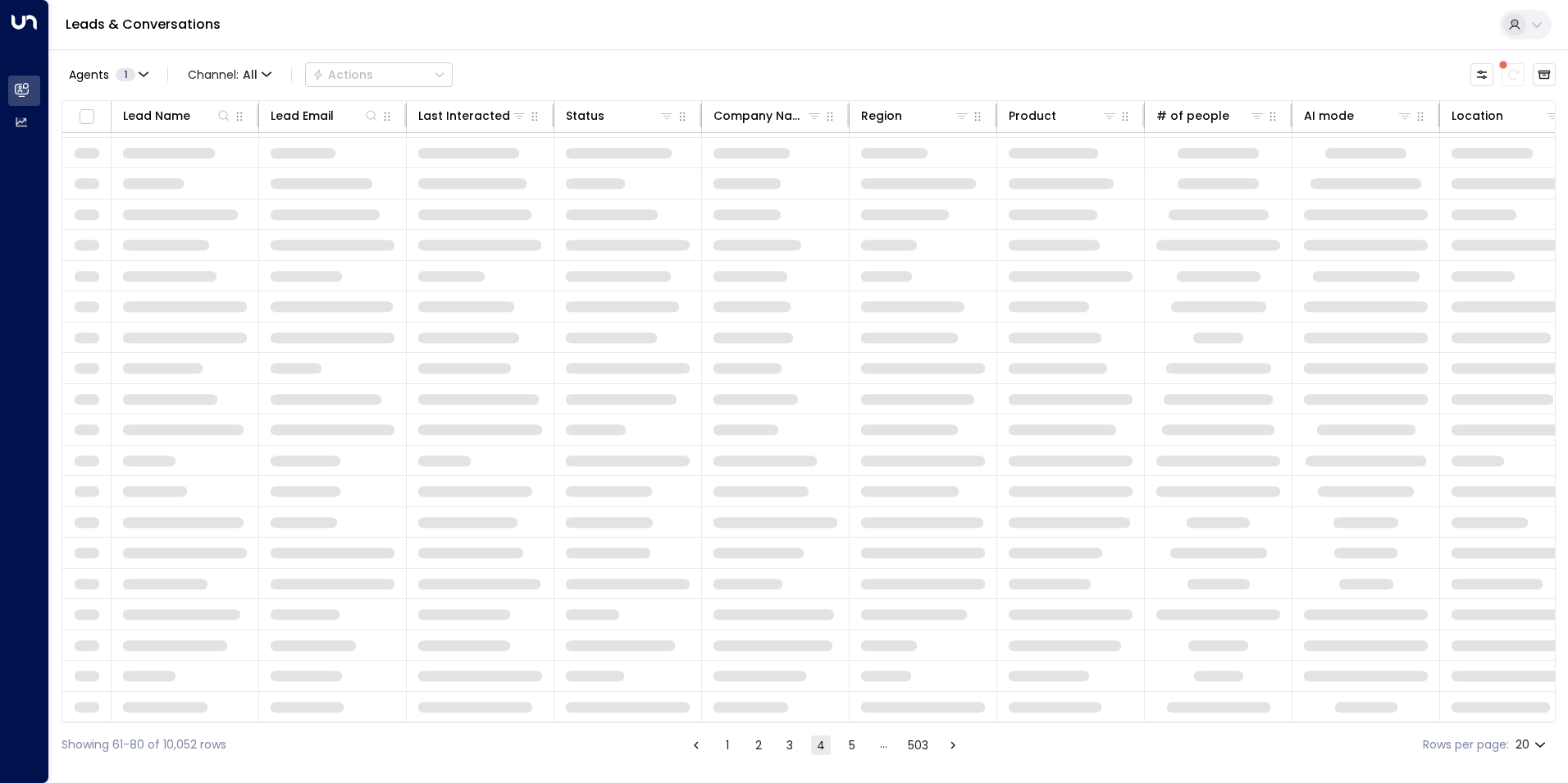
scroll to position [56, 0]
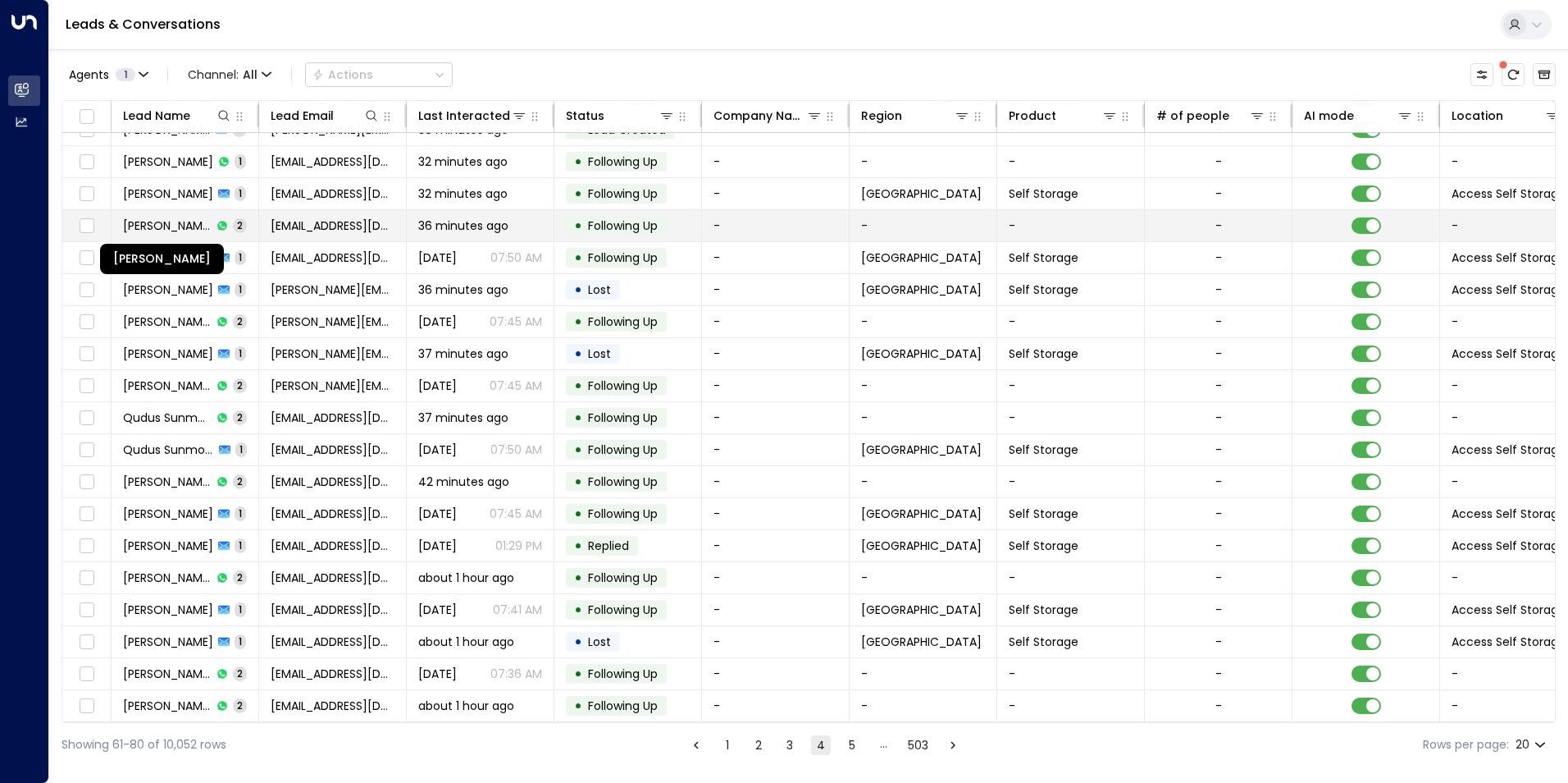
click at [195, 221] on span "[PERSON_NAME]" at bounding box center [167, 225] width 89 height 16
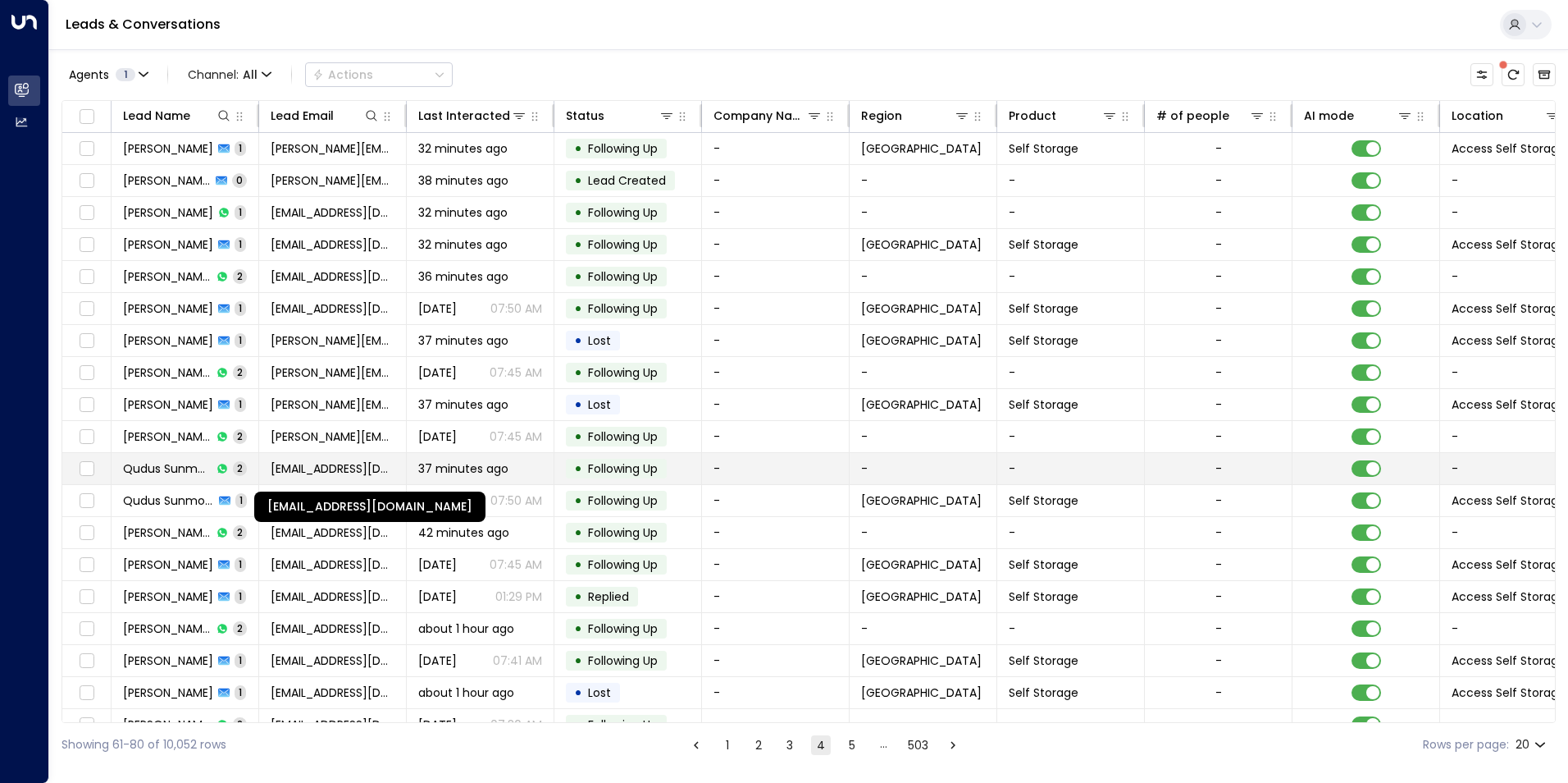
scroll to position [56, 0]
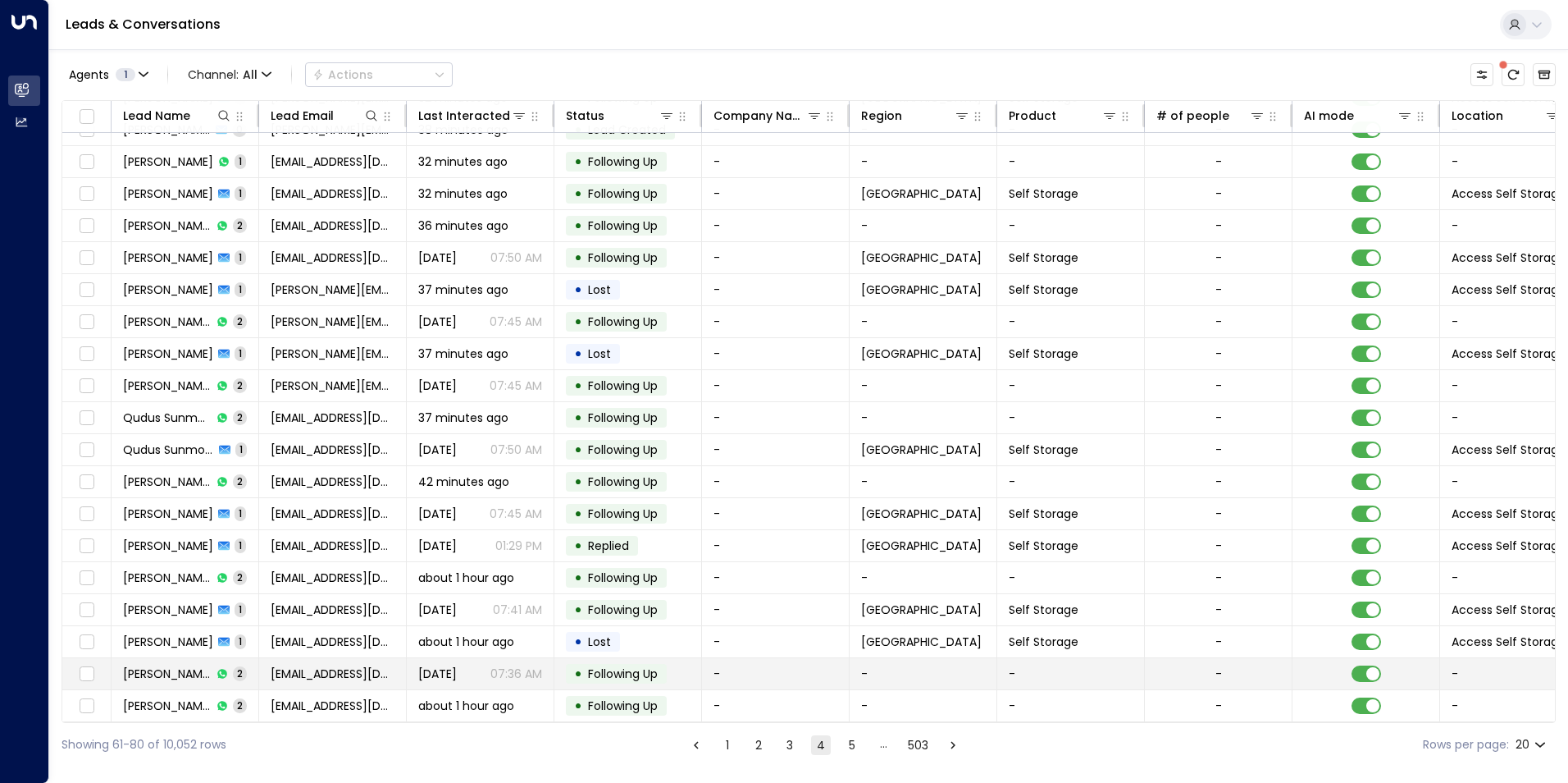
click at [354, 678] on td "[EMAIL_ADDRESS][DOMAIN_NAME]" at bounding box center [333, 673] width 148 height 31
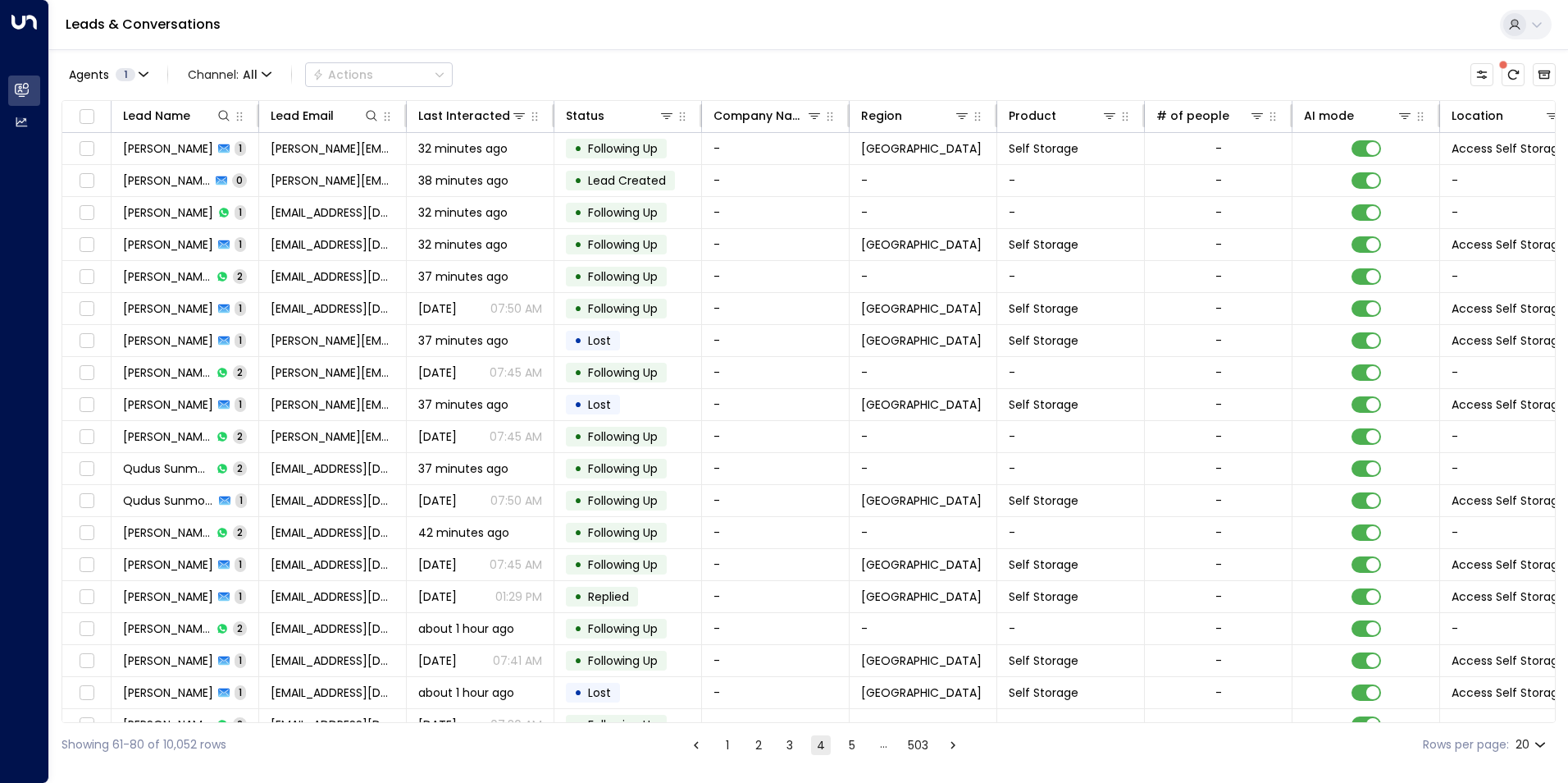
click at [856, 743] on button "5" at bounding box center [852, 745] width 20 height 20
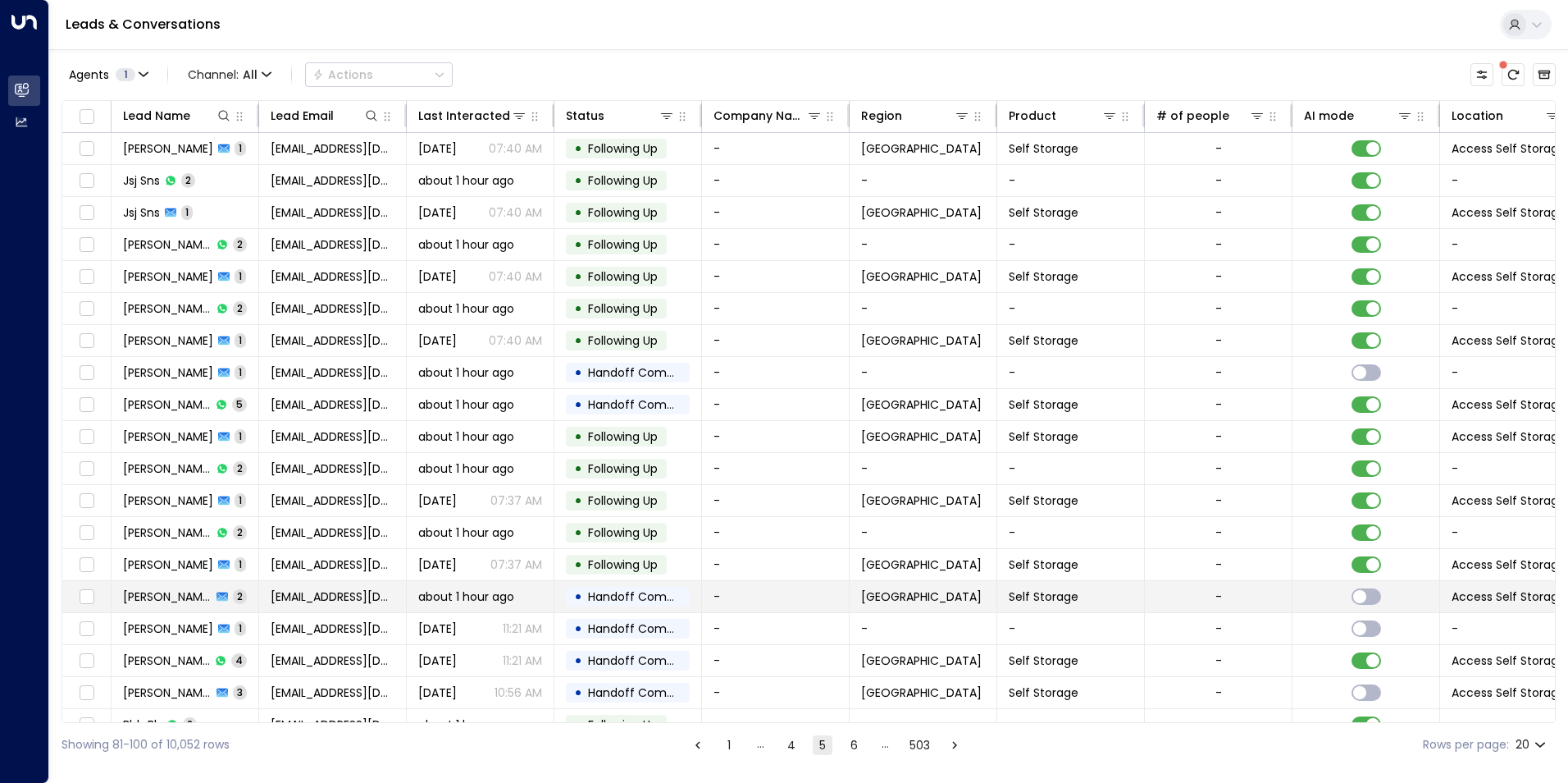
scroll to position [56, 0]
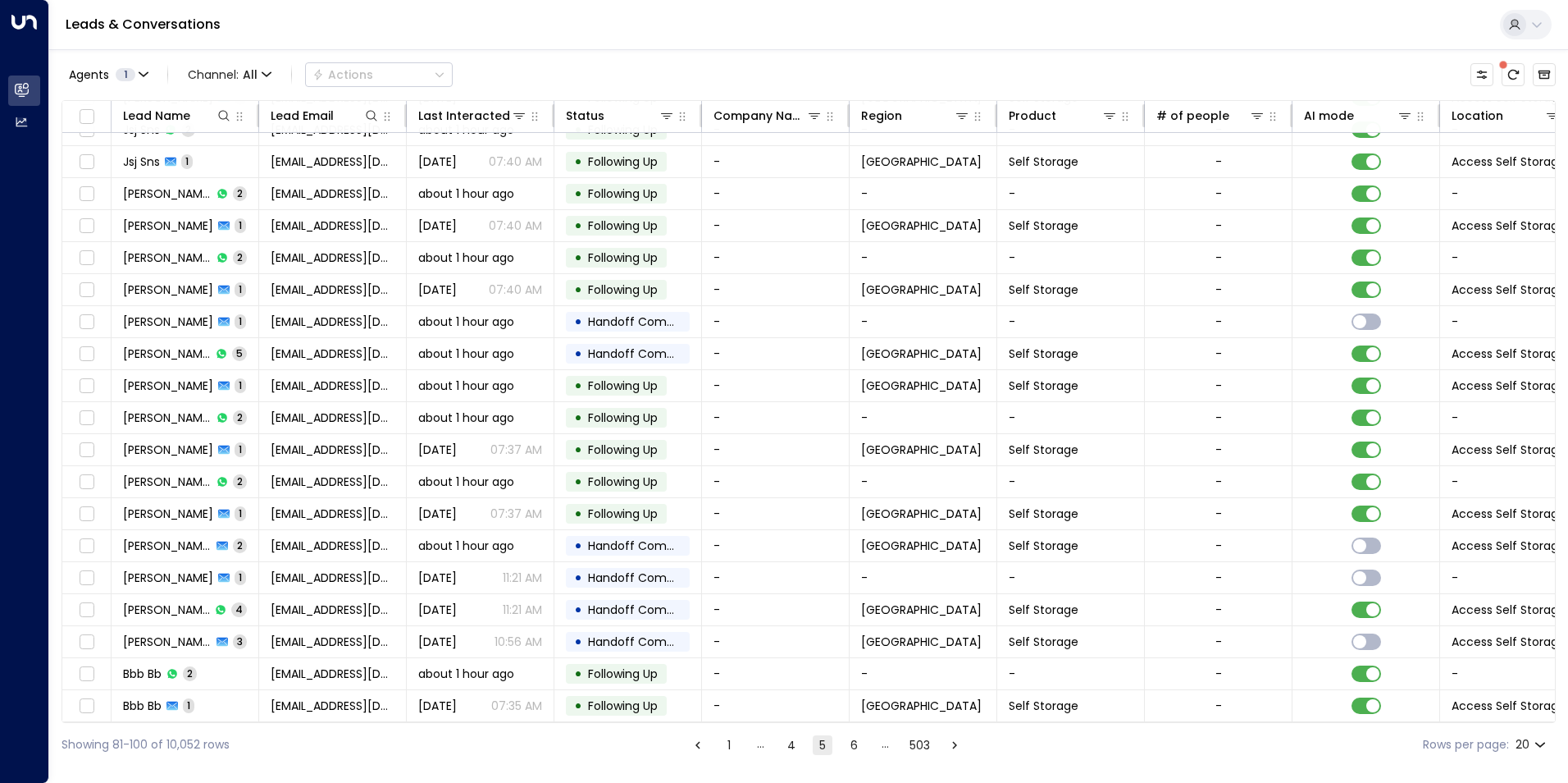
click at [856, 747] on button "6" at bounding box center [853, 745] width 20 height 20
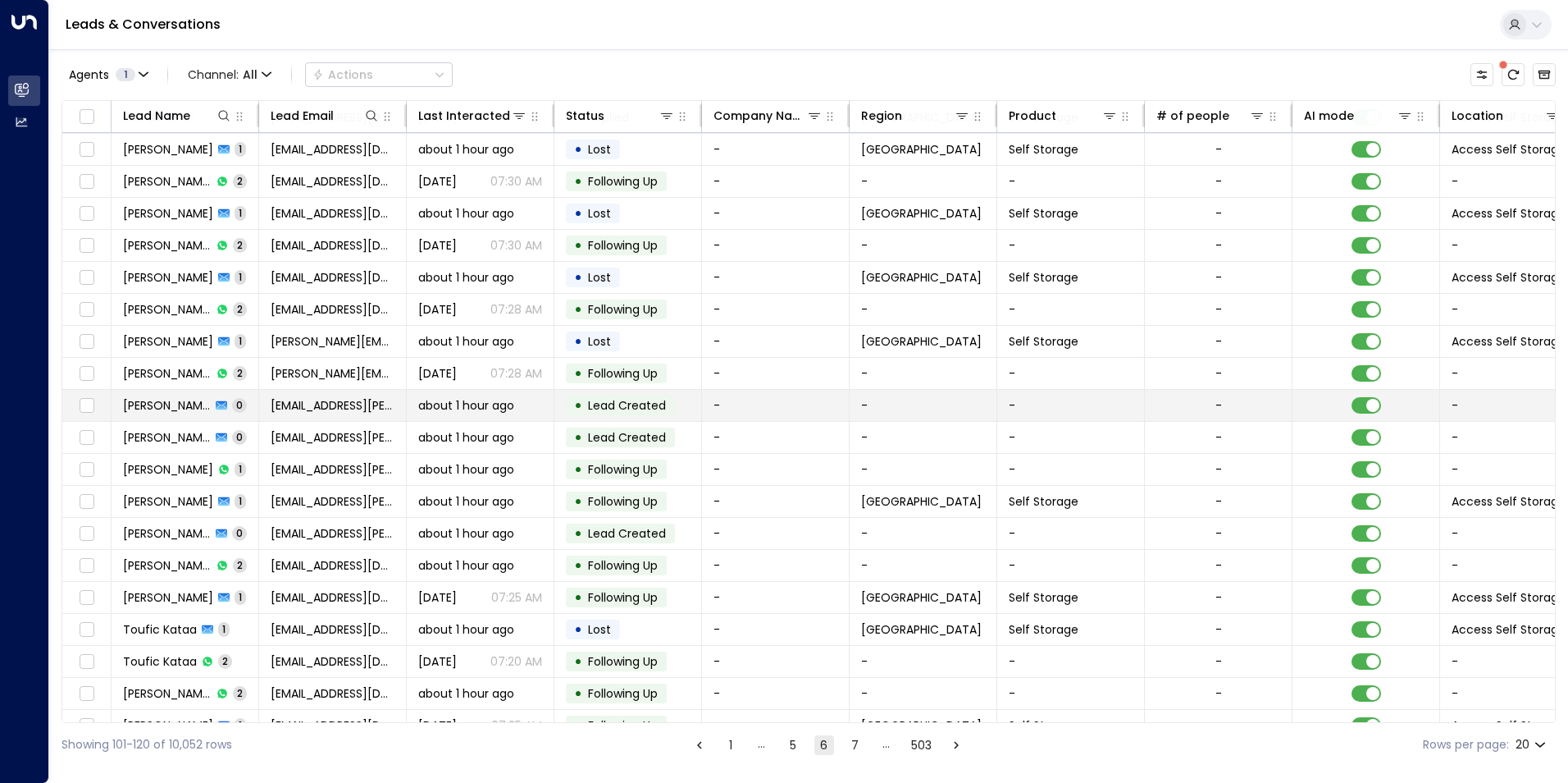
scroll to position [56, 0]
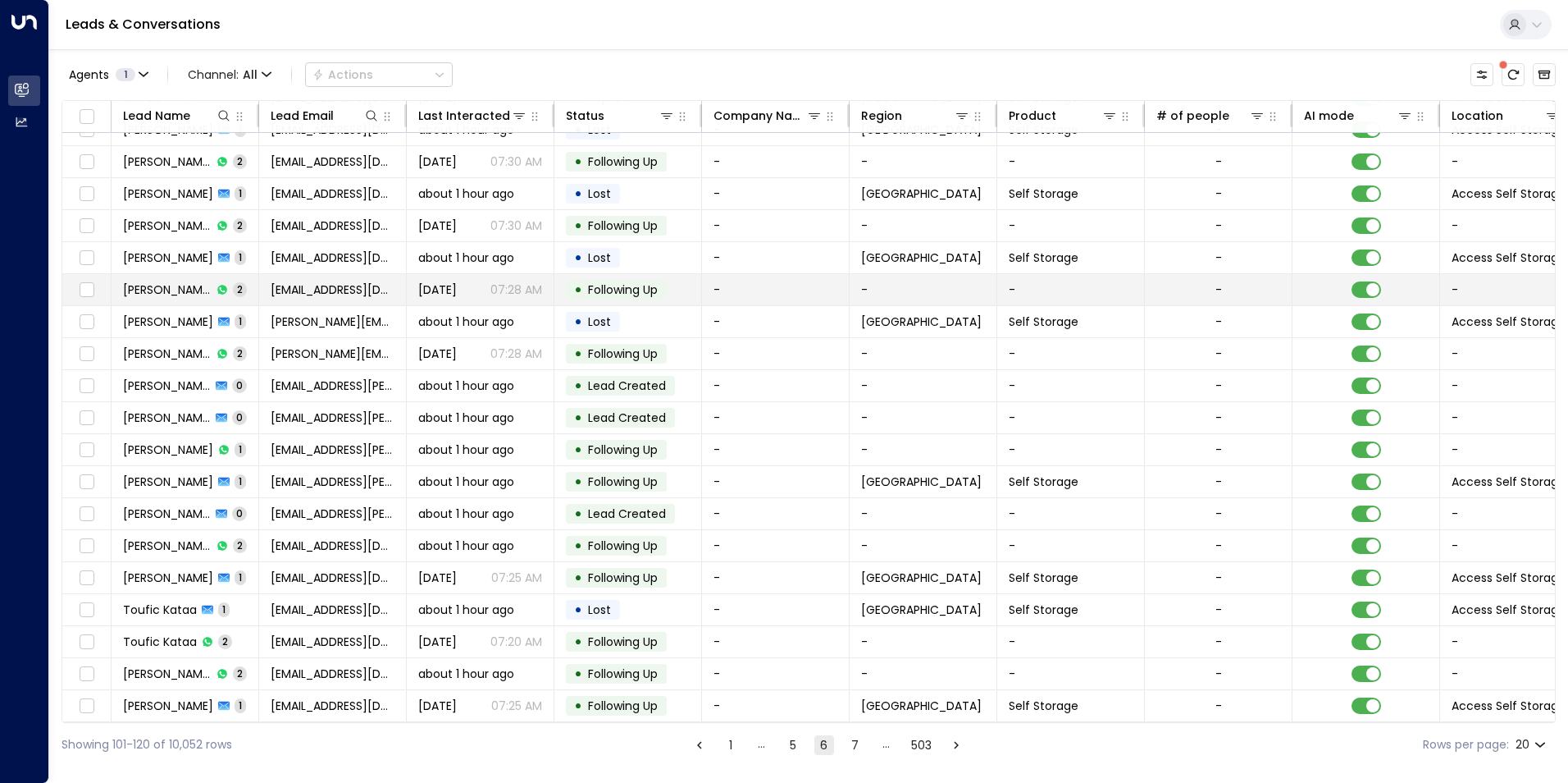
click at [309, 290] on span "[EMAIL_ADDRESS][DOMAIN_NAME]" at bounding box center [333, 289] width 124 height 16
